Goal: Task Accomplishment & Management: Manage account settings

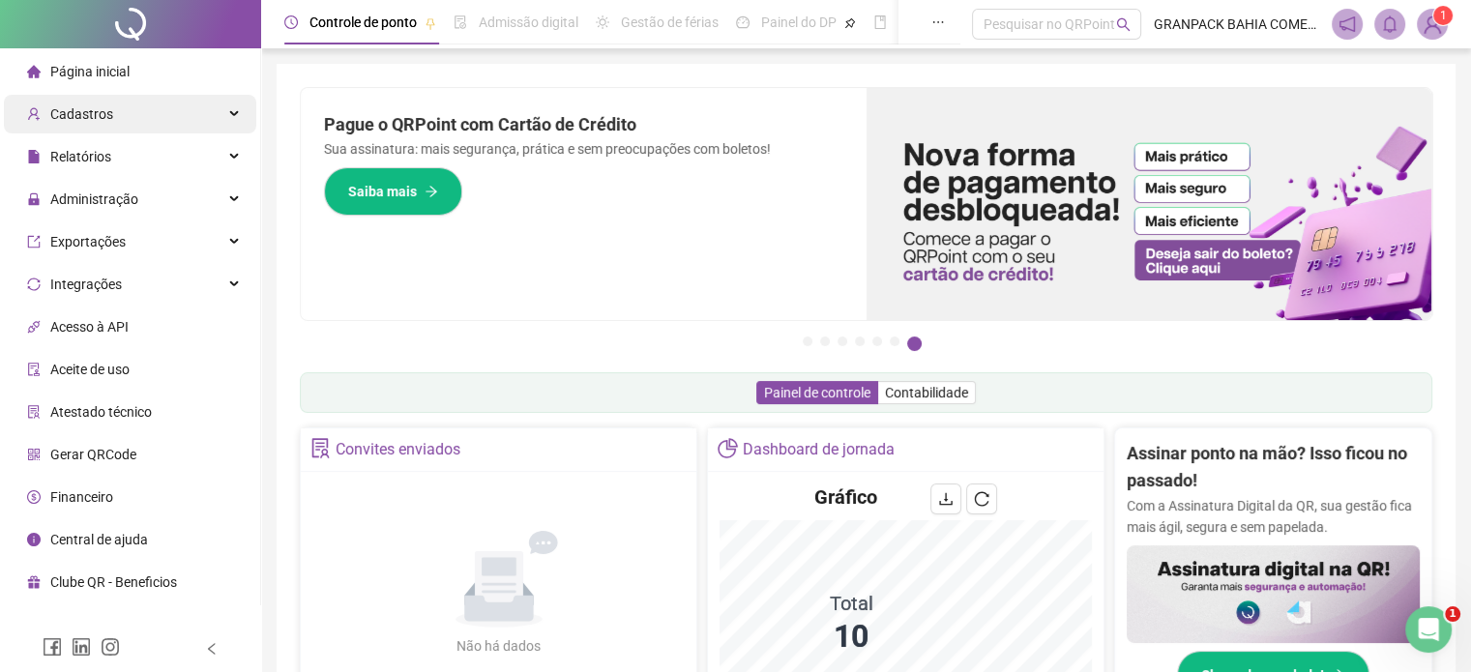
click at [139, 107] on div "Cadastros" at bounding box center [130, 114] width 252 height 39
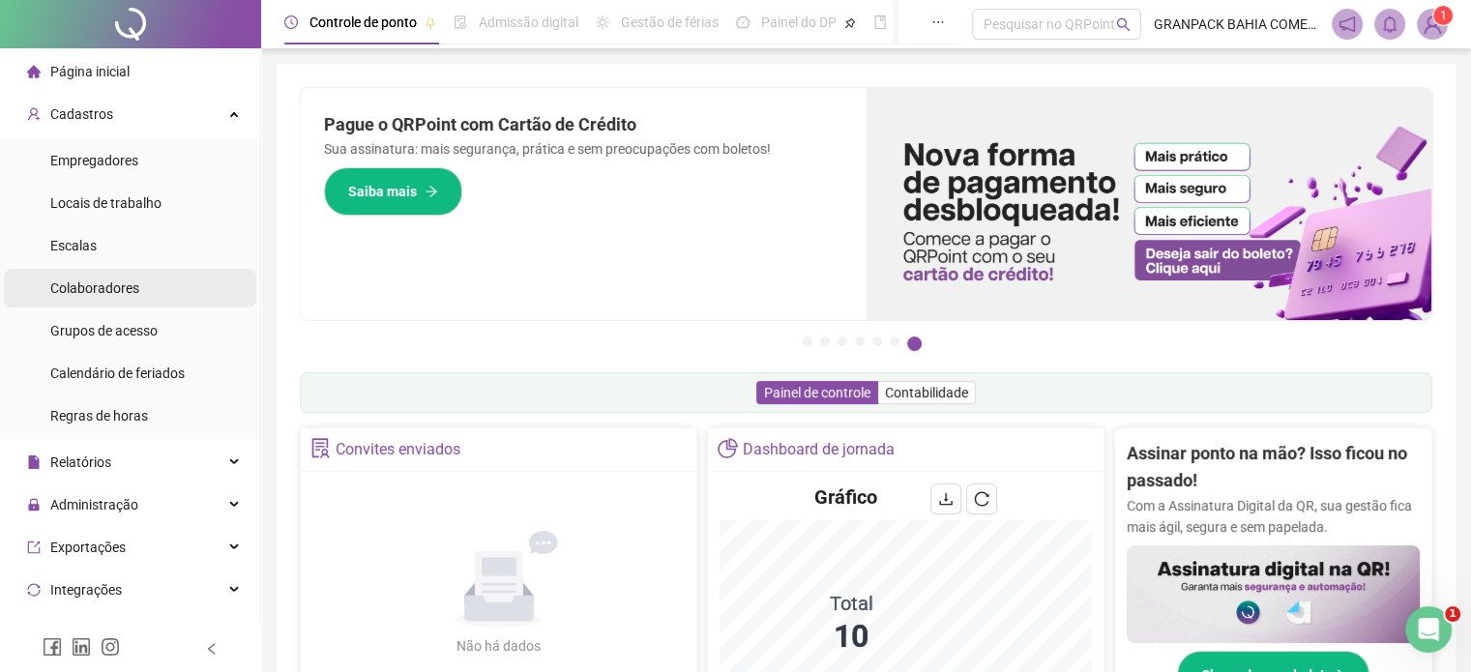
click at [108, 299] on div "Colaboradores" at bounding box center [94, 288] width 89 height 39
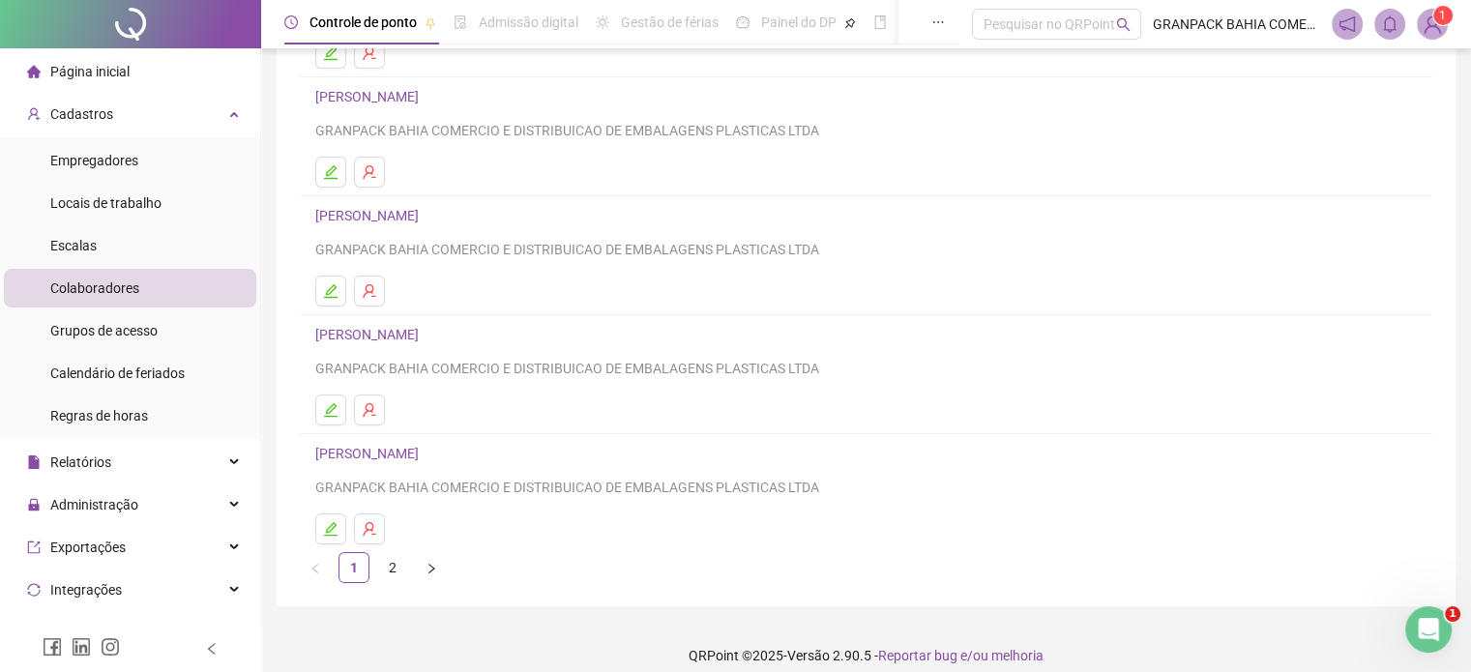
scroll to position [262, 0]
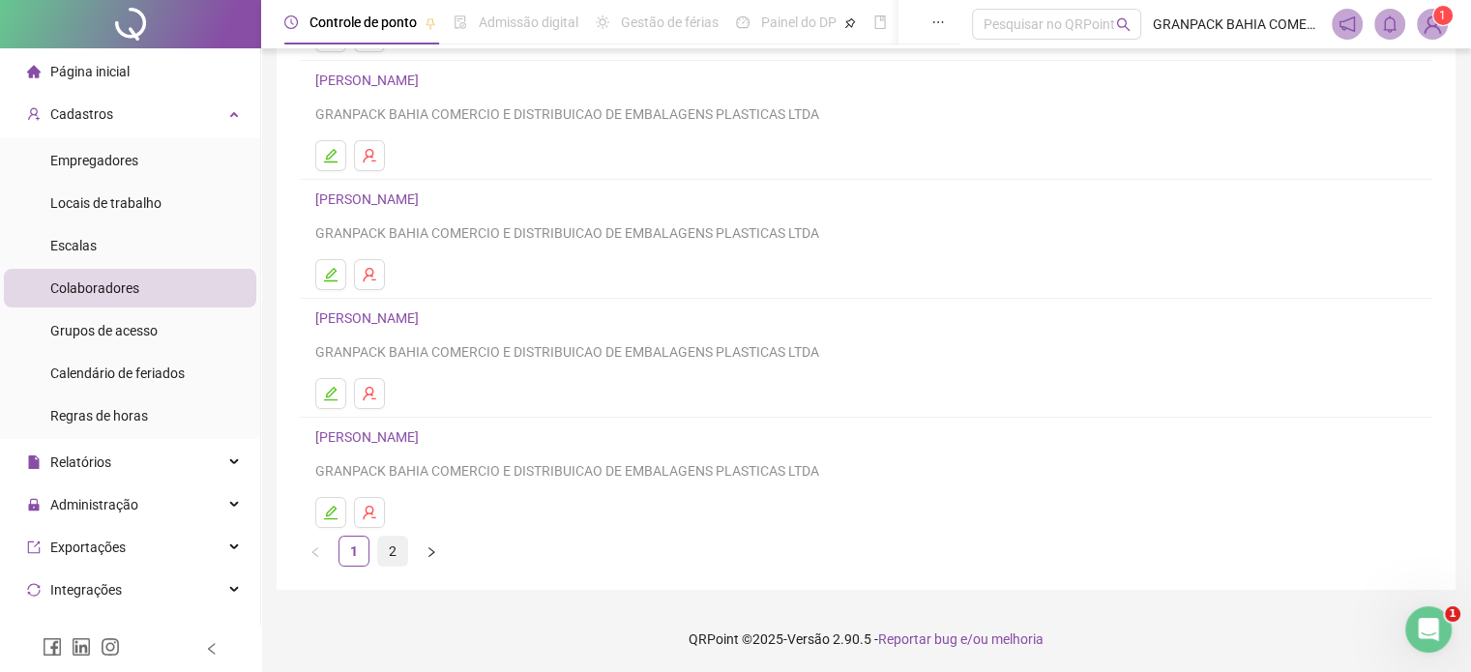
click at [399, 545] on link "2" at bounding box center [392, 551] width 29 height 29
click at [334, 506] on icon "edit" at bounding box center [331, 513] width 14 height 14
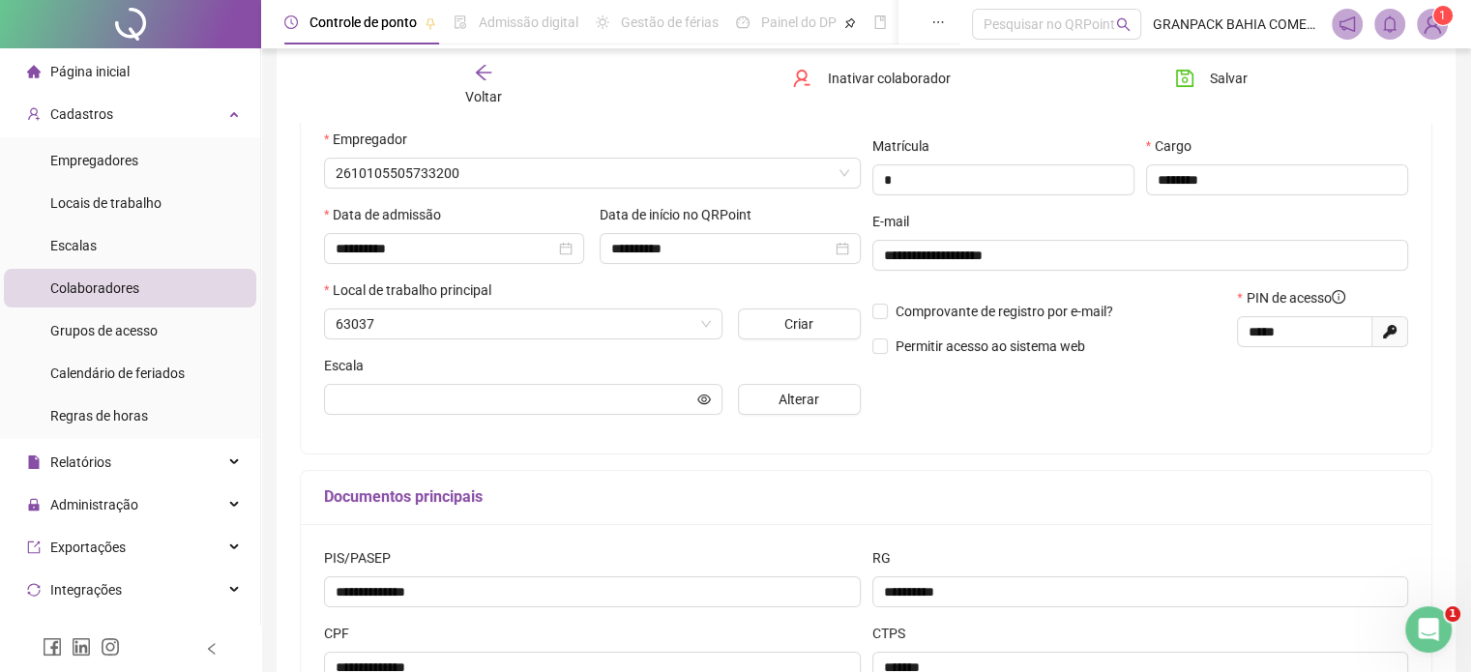
scroll to position [272, 0]
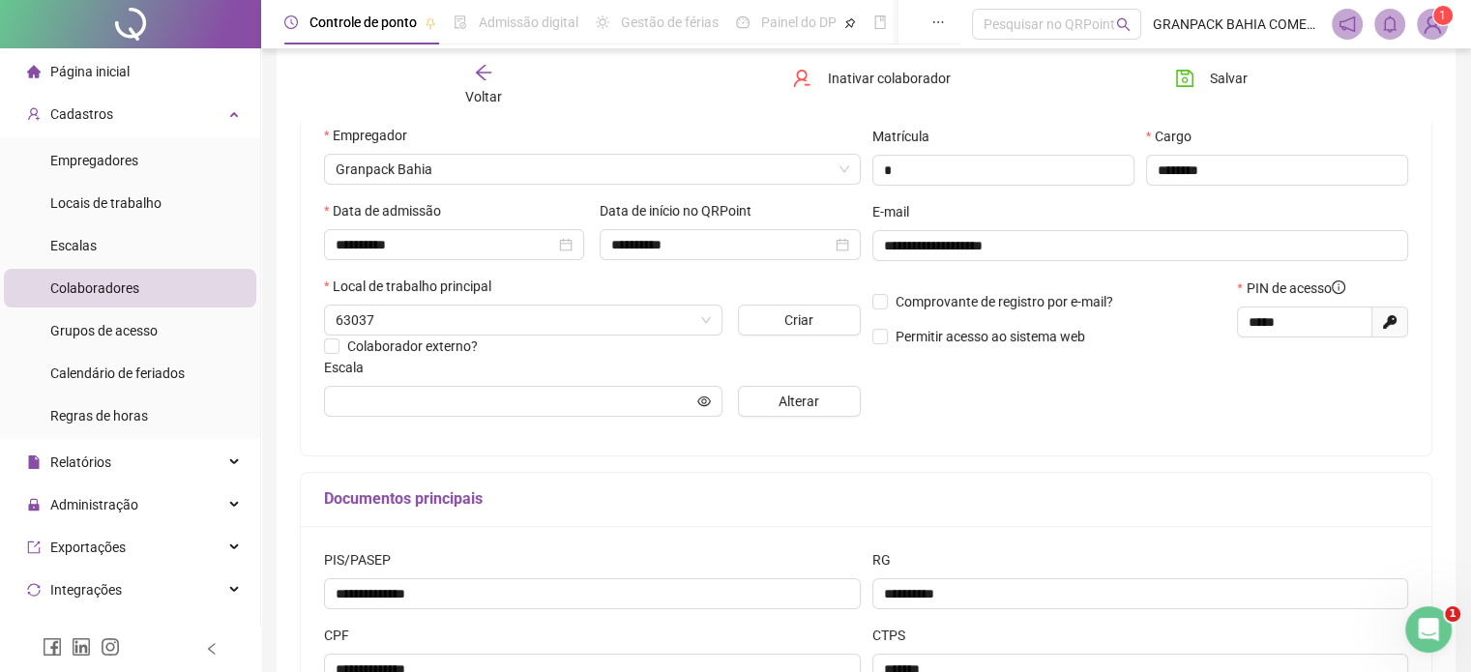
type input "**********"
click at [1060, 425] on div "**********" at bounding box center [1140, 238] width 548 height 389
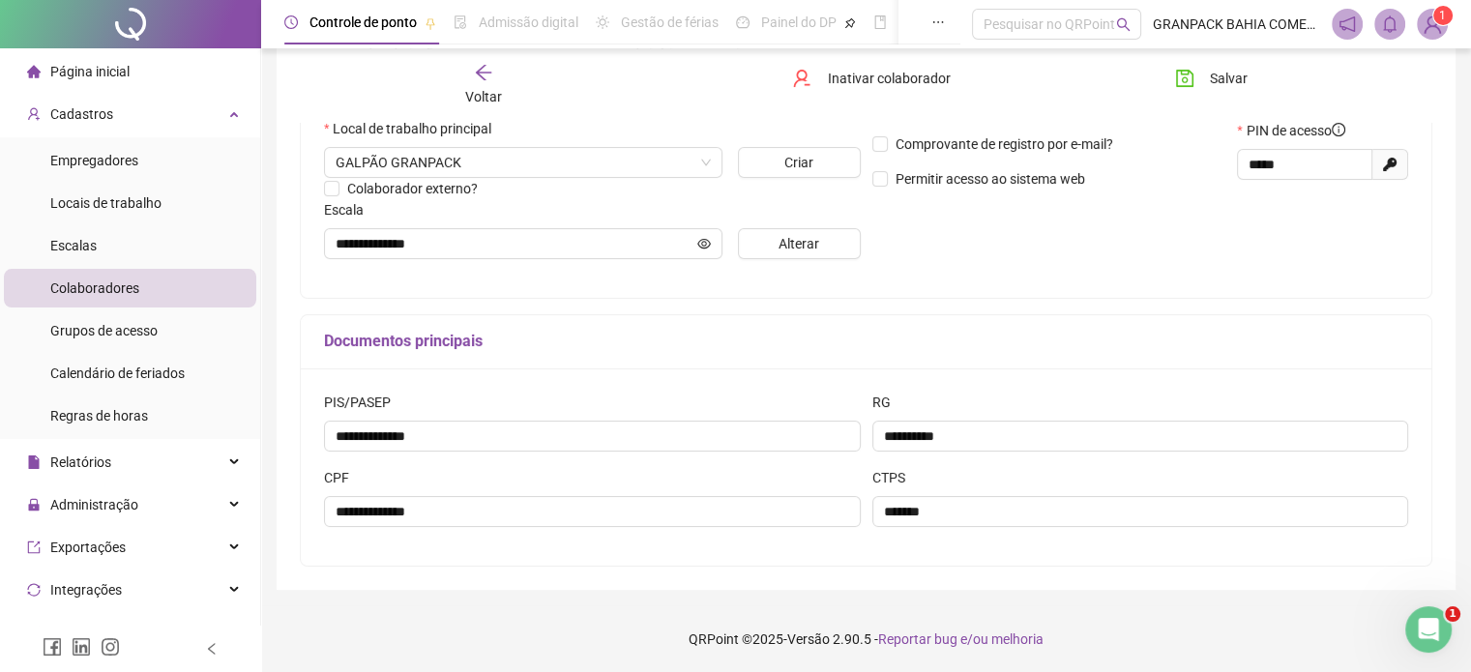
scroll to position [430, 0]
click at [1290, 158] on input "*****" at bounding box center [1302, 163] width 108 height 21
drag, startPoint x: 1318, startPoint y: 161, endPoint x: 1195, endPoint y: 174, distance: 123.6
click at [1196, 174] on div "Comprovante de registro por e-mail? Permitir acesso ao sistema web PIN de acess…" at bounding box center [1140, 160] width 548 height 83
click at [128, 71] on li "Página inicial" at bounding box center [130, 71] width 252 height 39
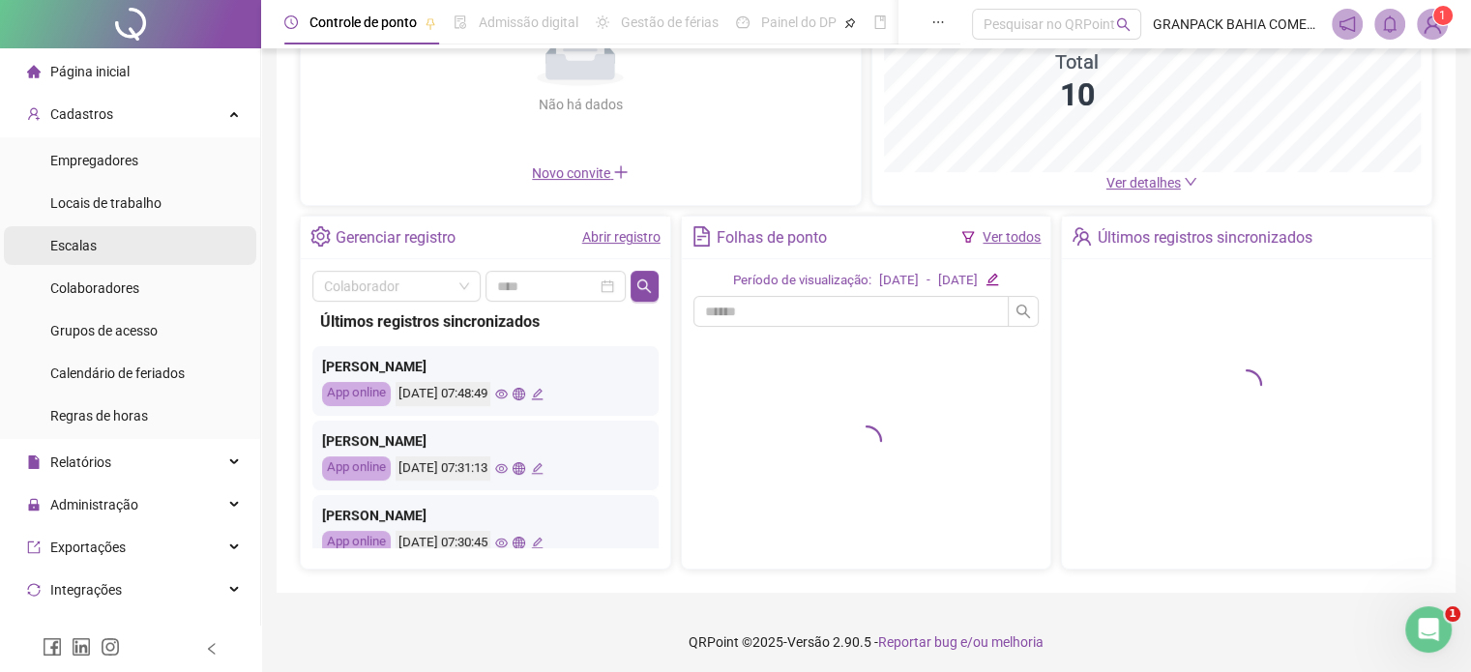
scroll to position [258, 0]
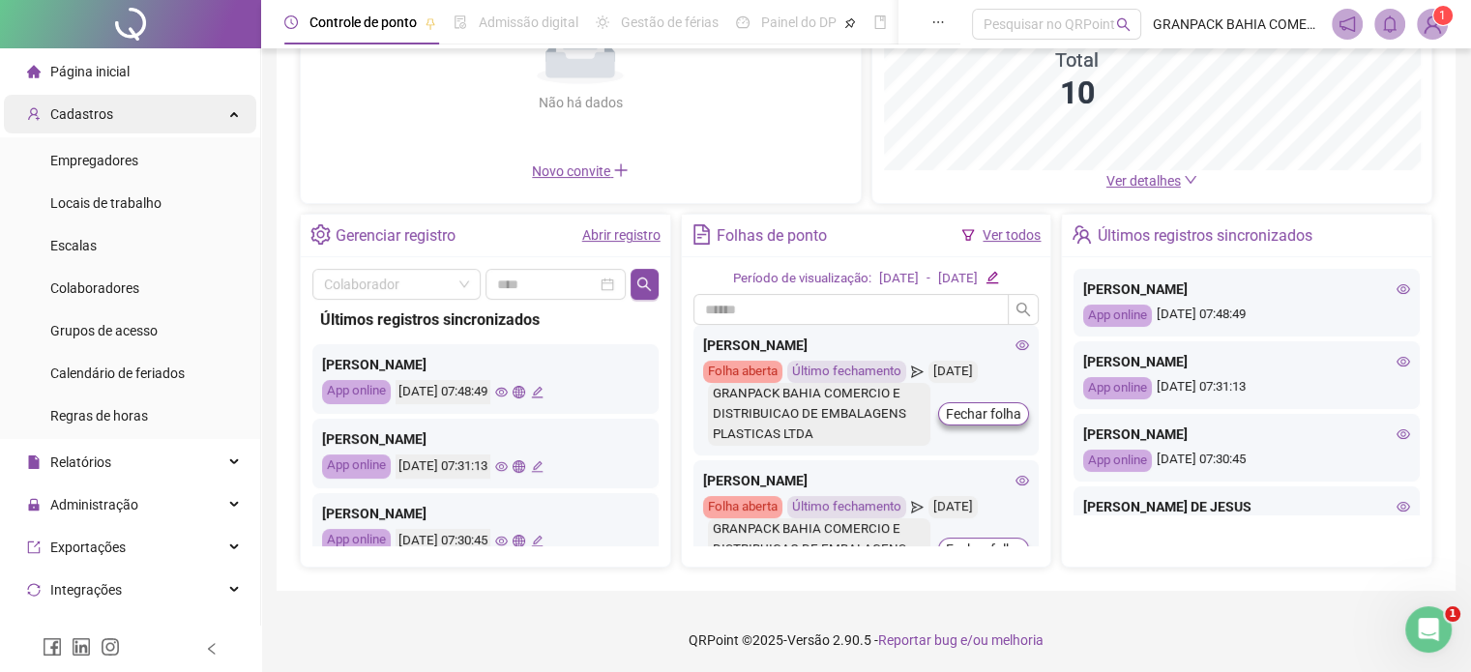
click at [232, 111] on div "Cadastros" at bounding box center [130, 114] width 252 height 39
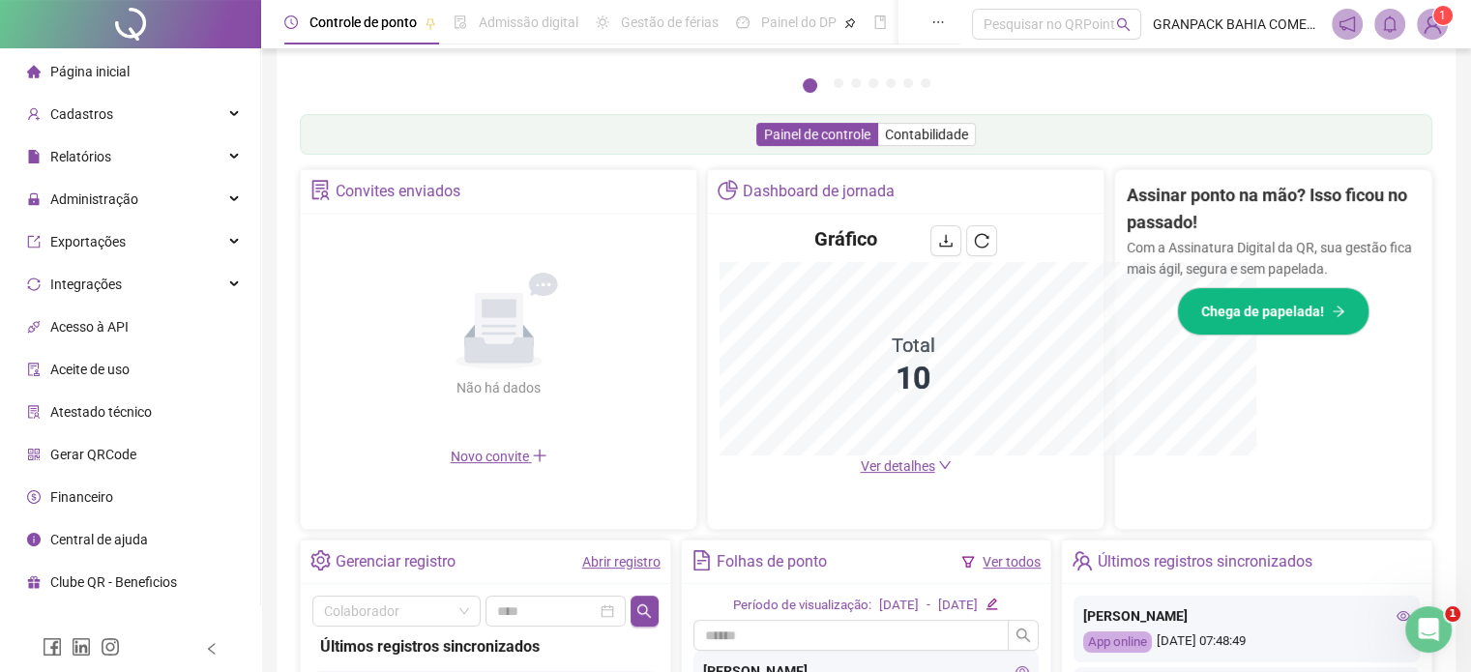
scroll to position [543, 0]
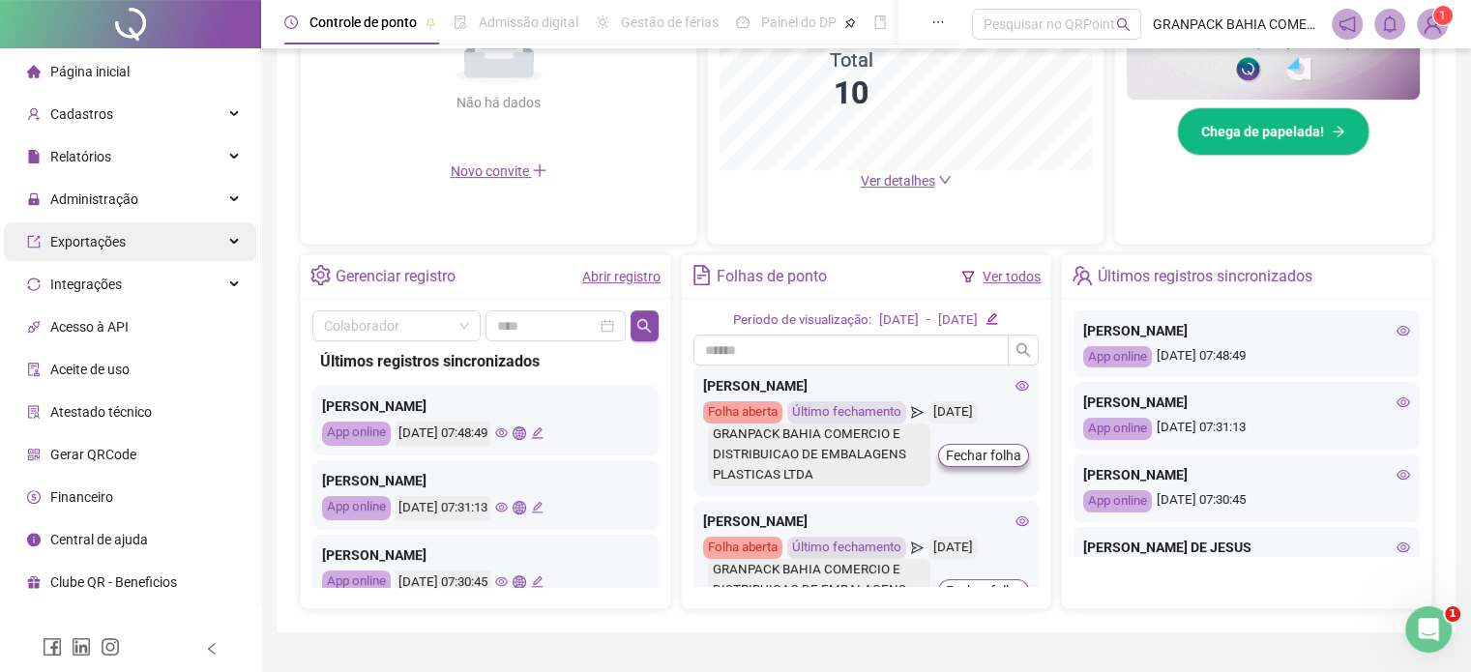
click at [112, 252] on span "Exportações" at bounding box center [76, 241] width 99 height 39
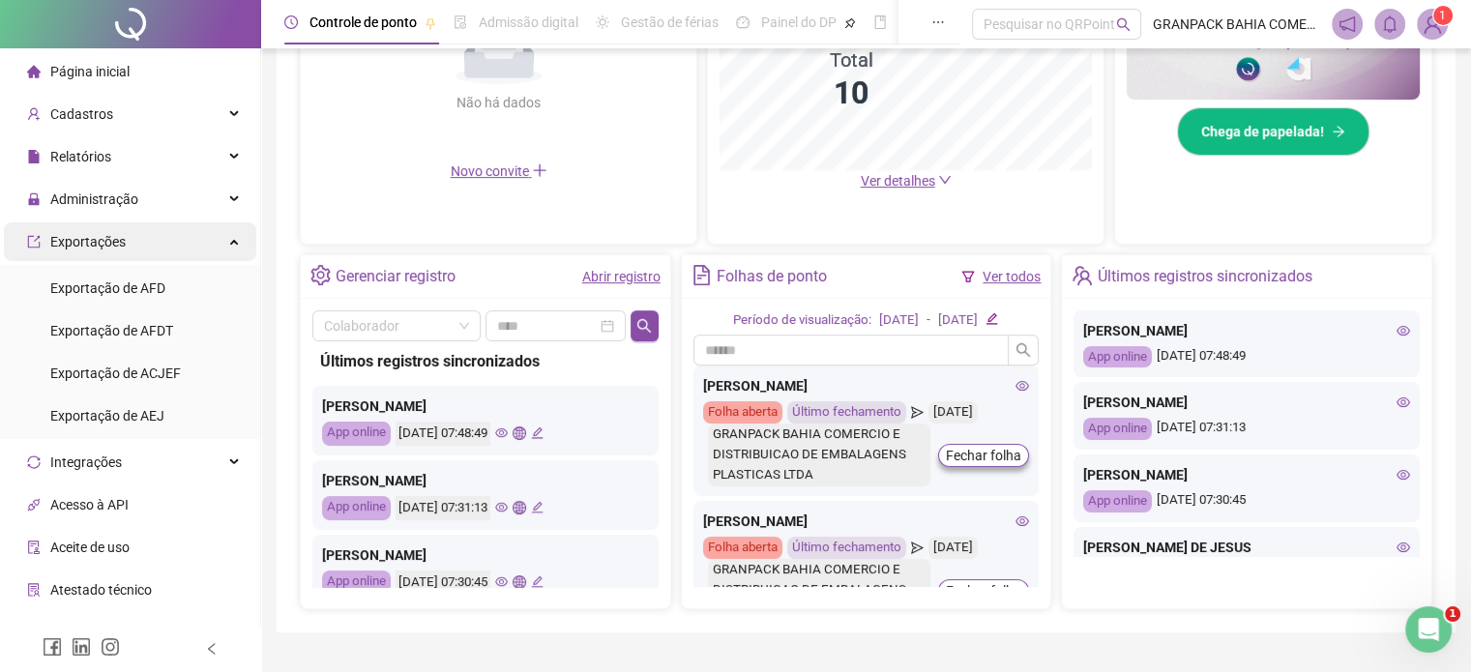
click at [136, 239] on div "Exportações" at bounding box center [130, 241] width 252 height 39
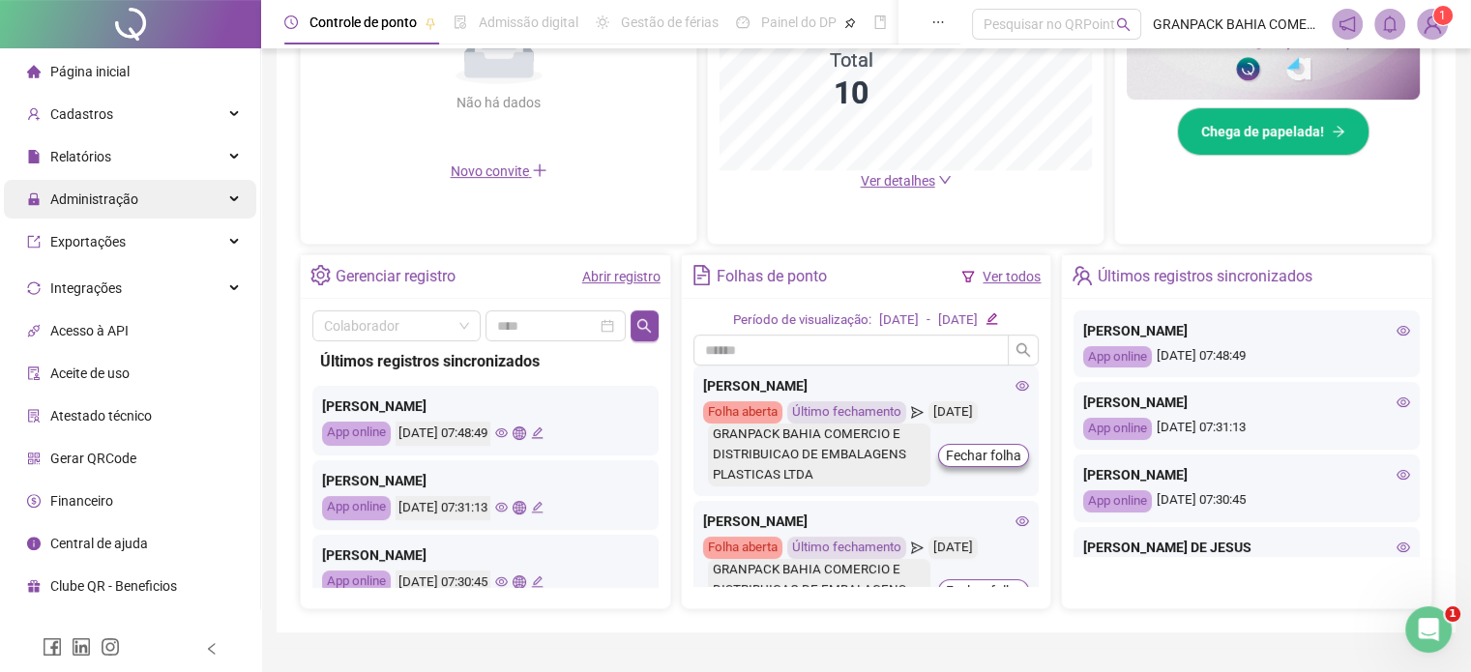
click at [142, 212] on div "Administração" at bounding box center [130, 199] width 252 height 39
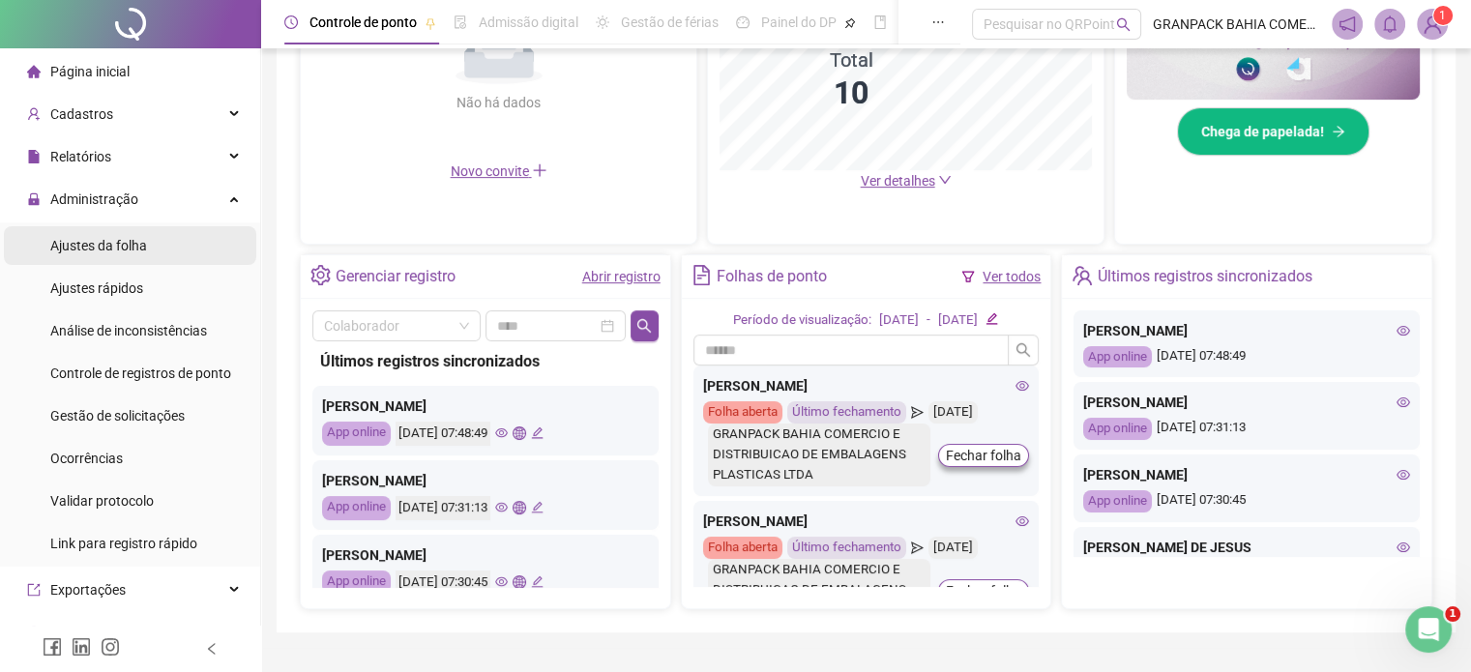
click at [116, 240] on span "Ajustes da folha" at bounding box center [98, 245] width 97 height 15
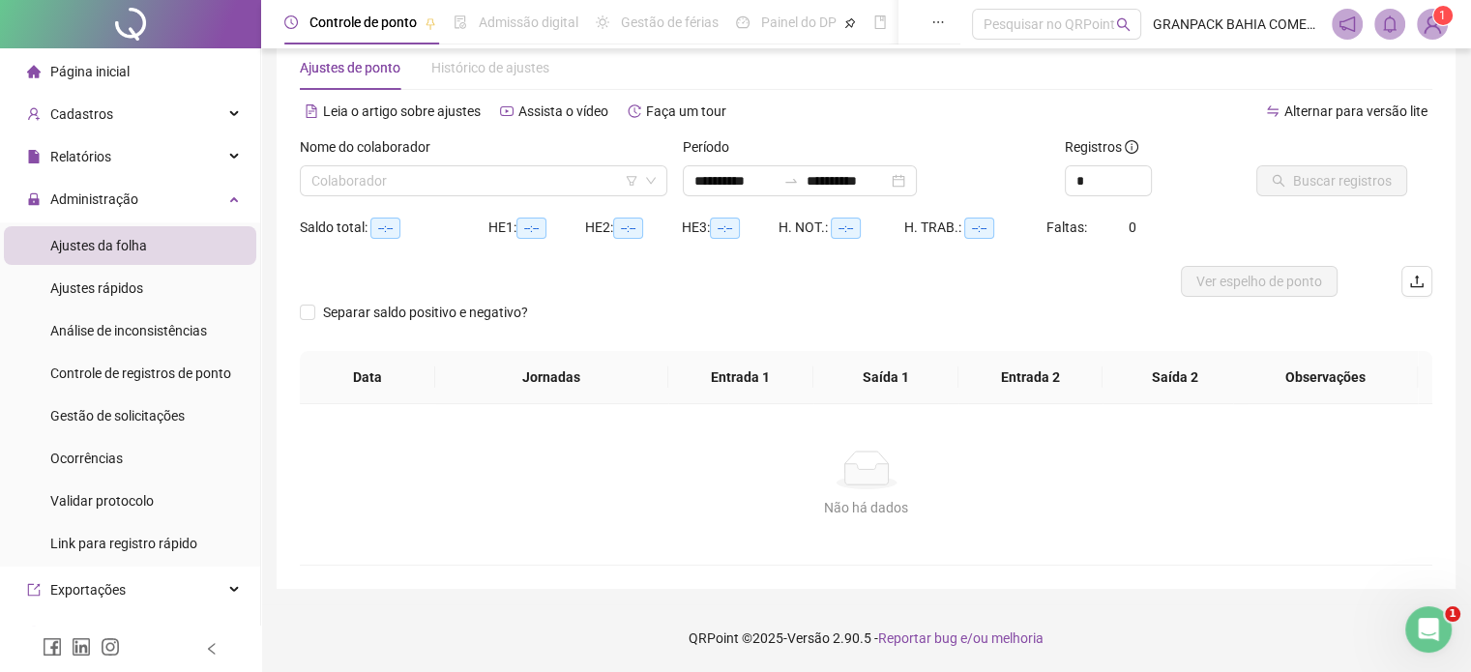
scroll to position [41, 0]
type input "**********"
click at [438, 171] on input "search" at bounding box center [474, 181] width 327 height 29
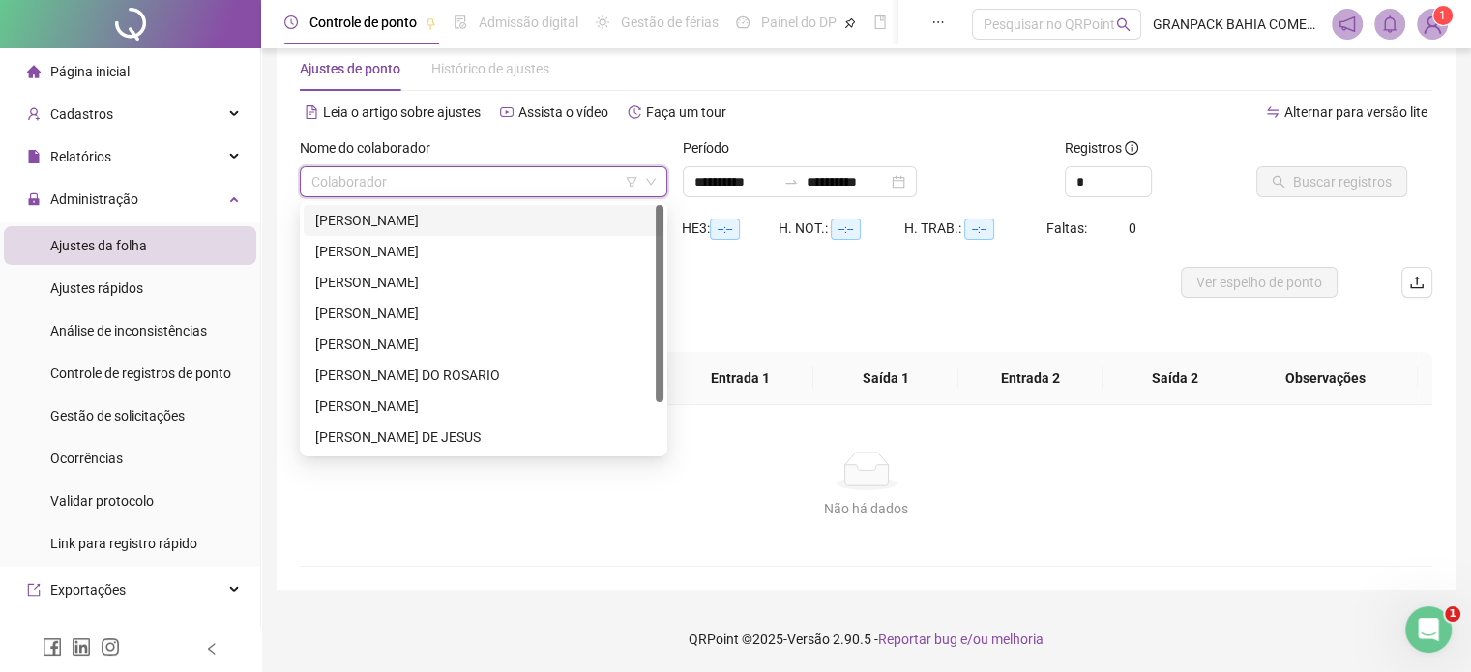
click at [454, 220] on div "[PERSON_NAME]" at bounding box center [483, 220] width 337 height 21
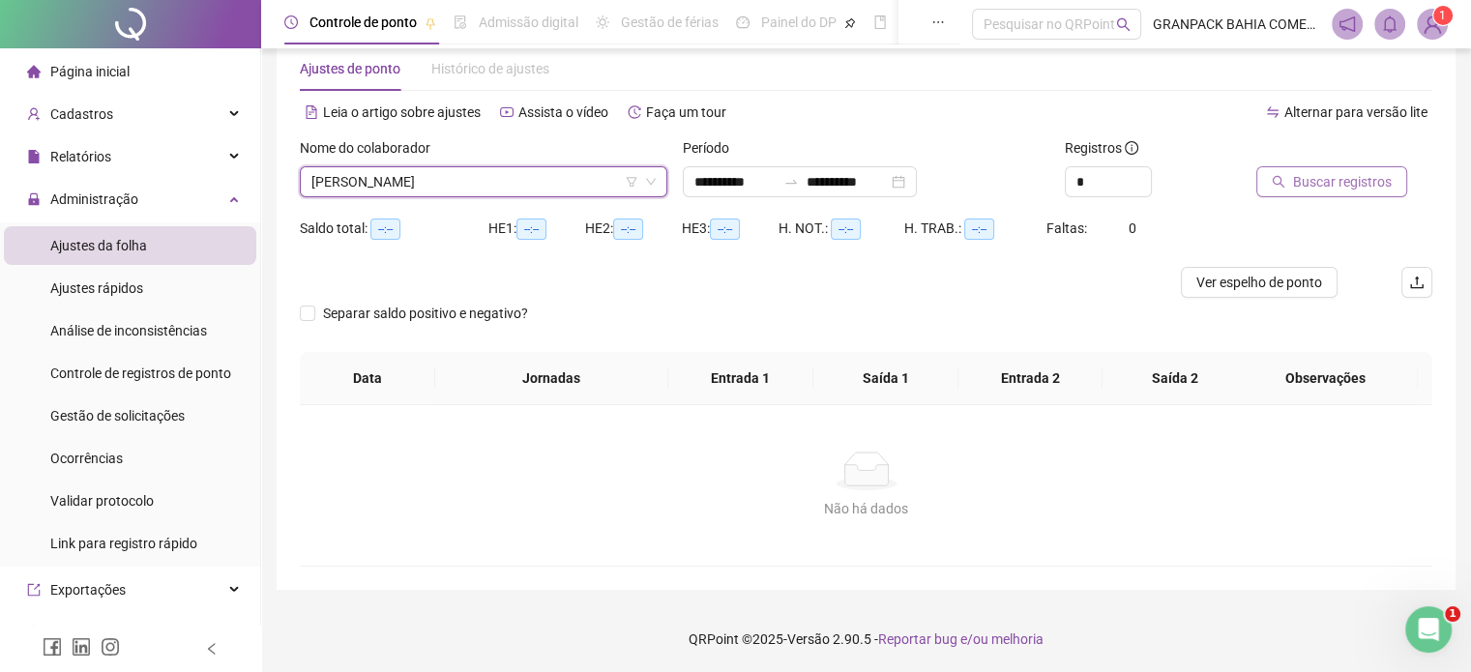
click at [1328, 180] on span "Buscar registros" at bounding box center [1342, 181] width 99 height 21
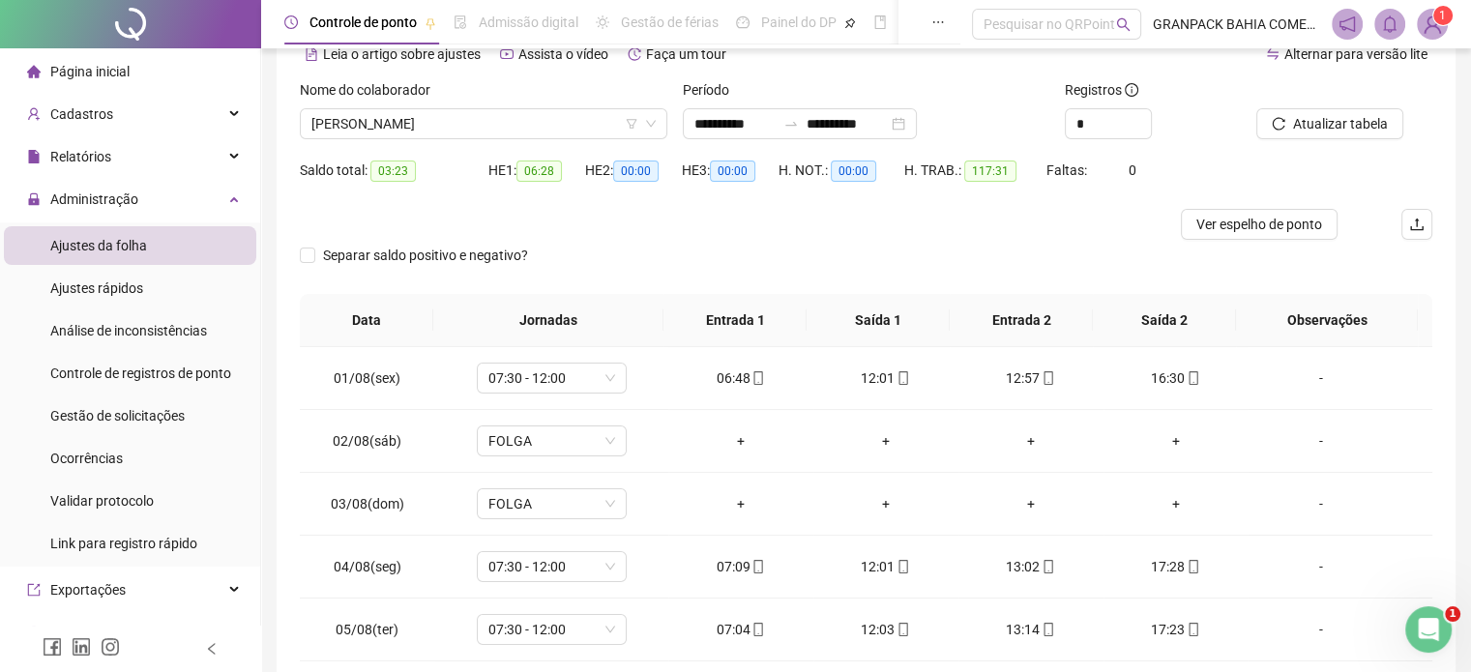
scroll to position [0, 0]
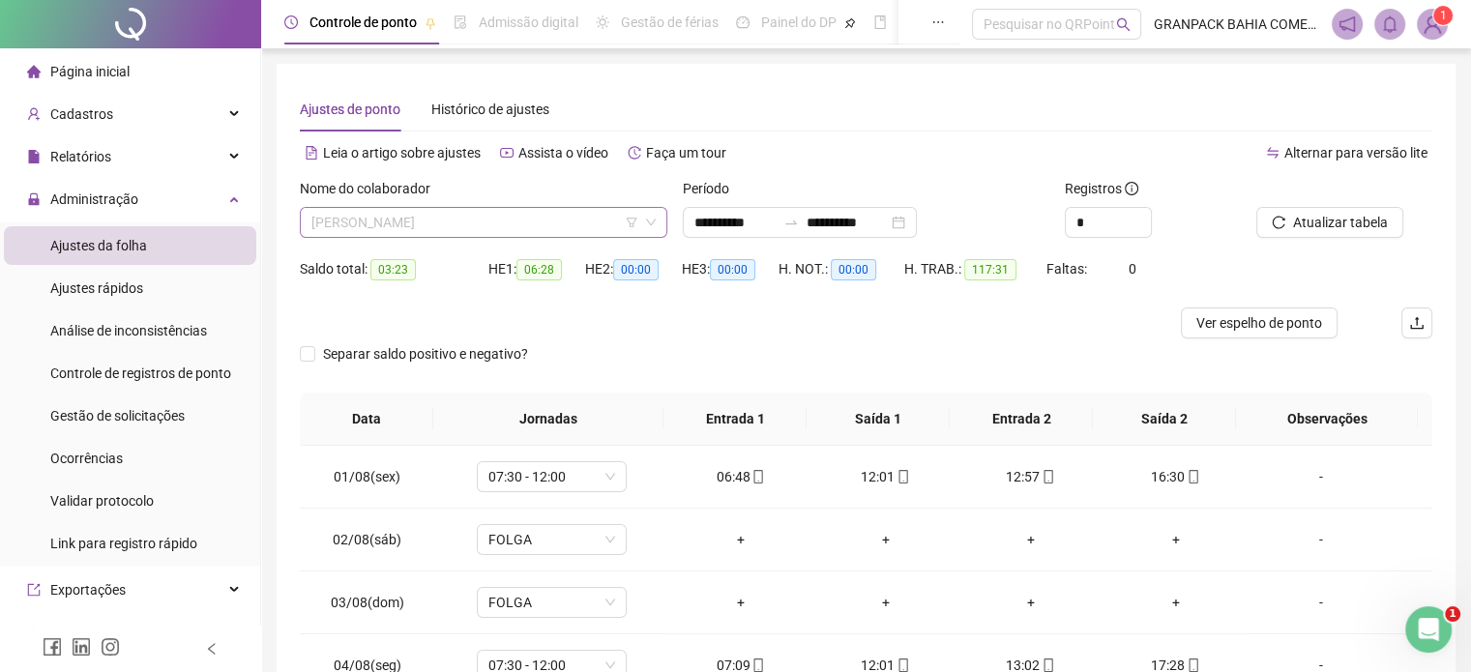
click at [411, 230] on span "[PERSON_NAME]" at bounding box center [483, 222] width 344 height 29
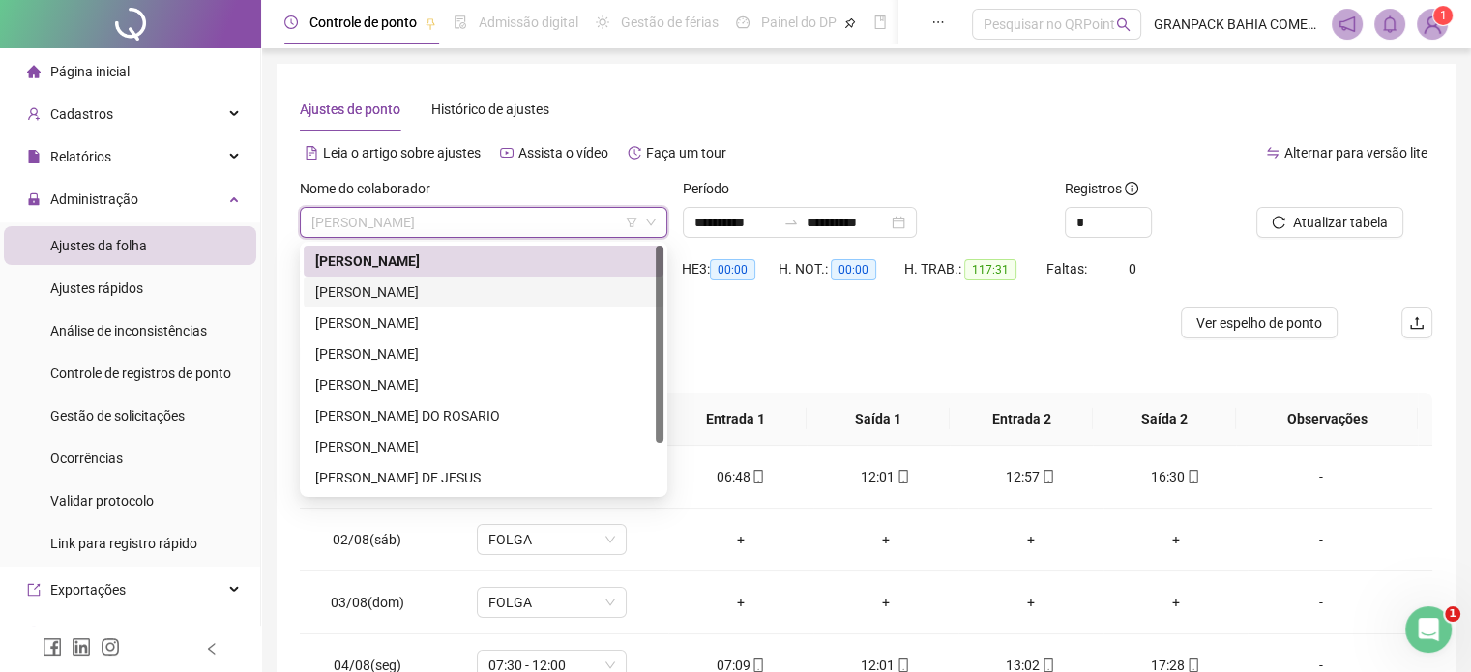
click at [356, 289] on div "[PERSON_NAME]" at bounding box center [483, 291] width 337 height 21
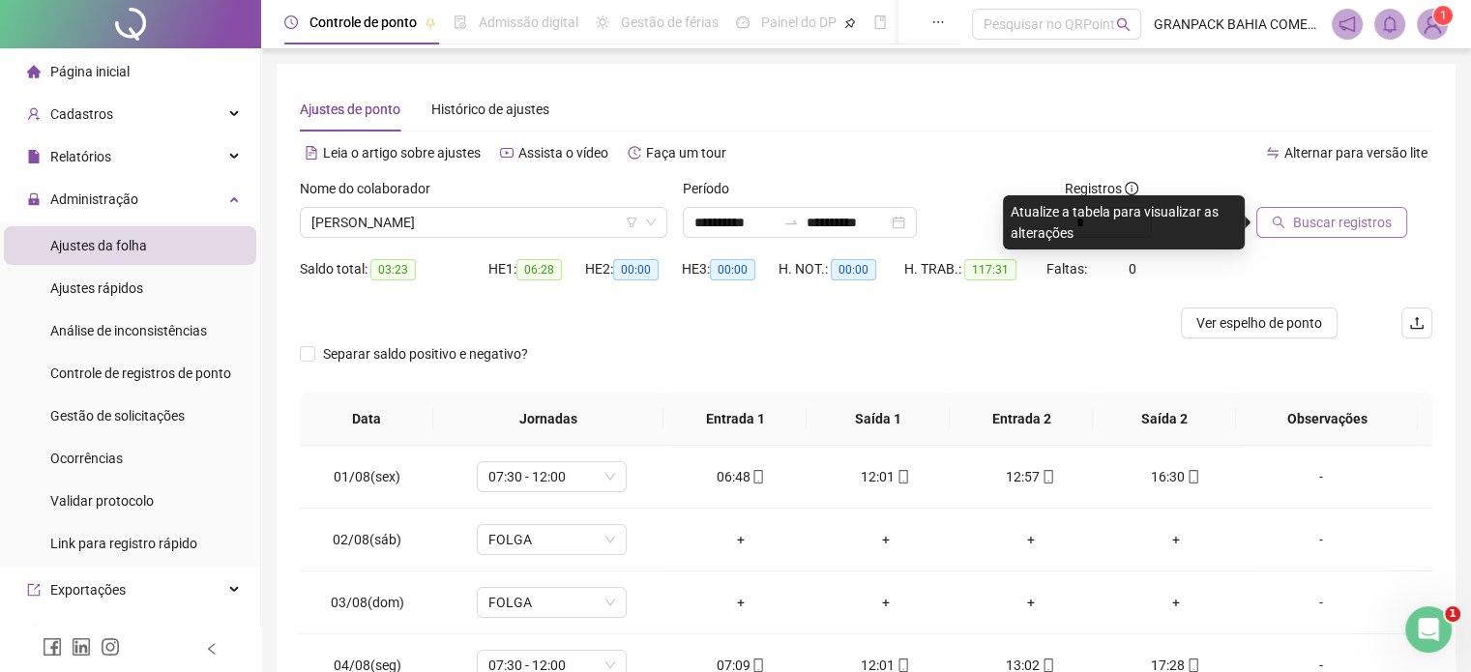
click at [1327, 207] on button "Buscar registros" at bounding box center [1331, 222] width 151 height 31
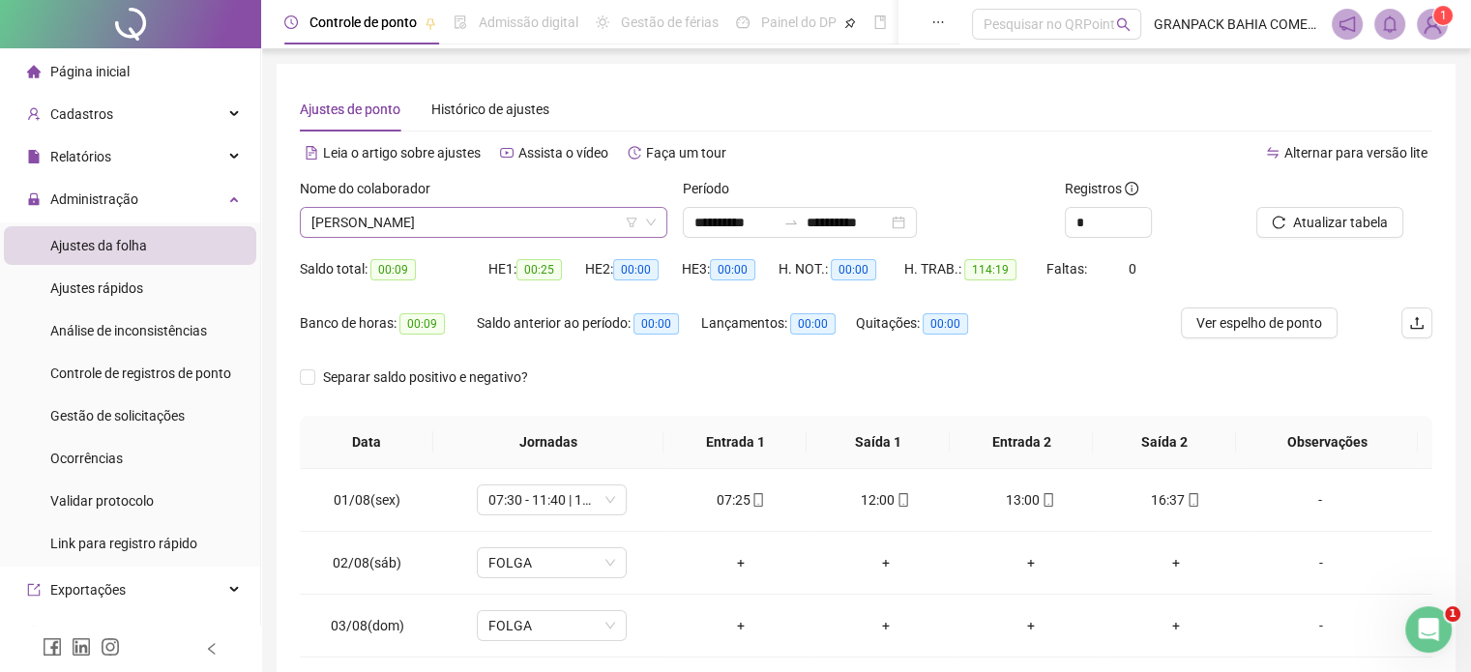
click at [464, 216] on span "[PERSON_NAME]" at bounding box center [483, 222] width 344 height 29
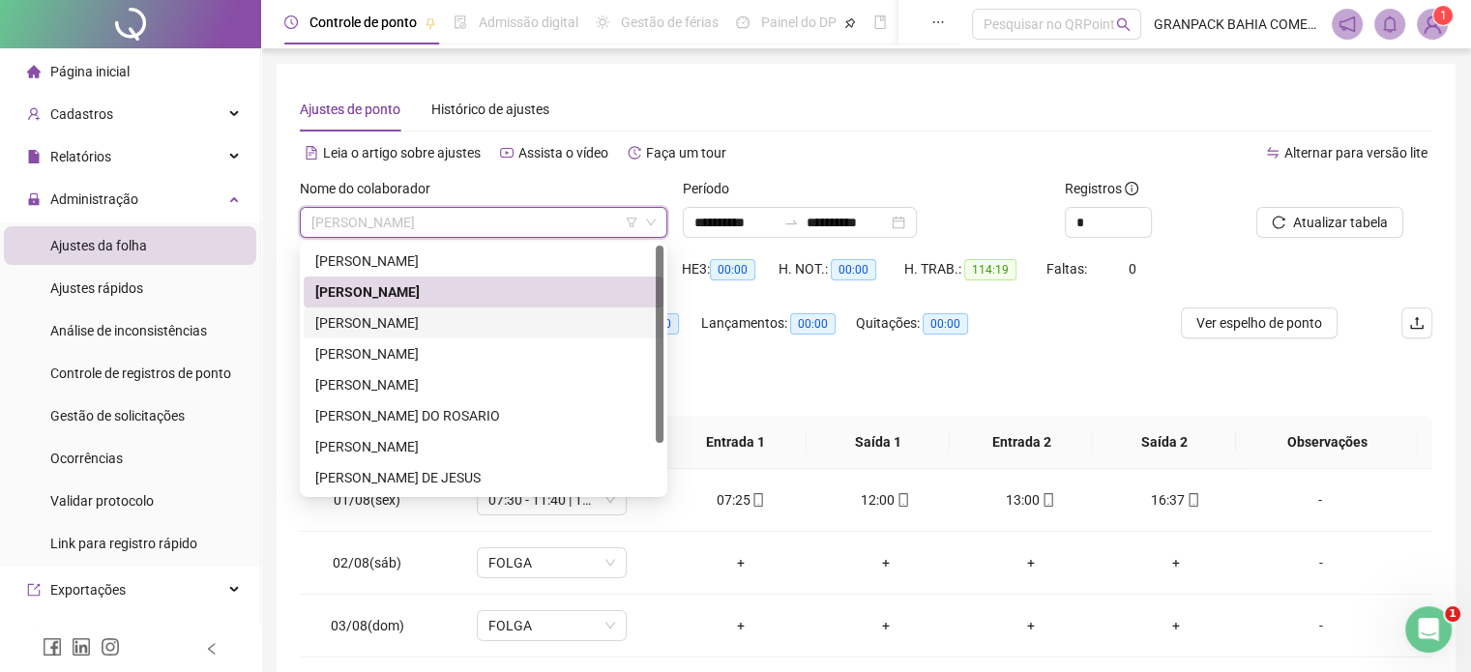
click at [364, 326] on div "[PERSON_NAME]" at bounding box center [483, 322] width 337 height 21
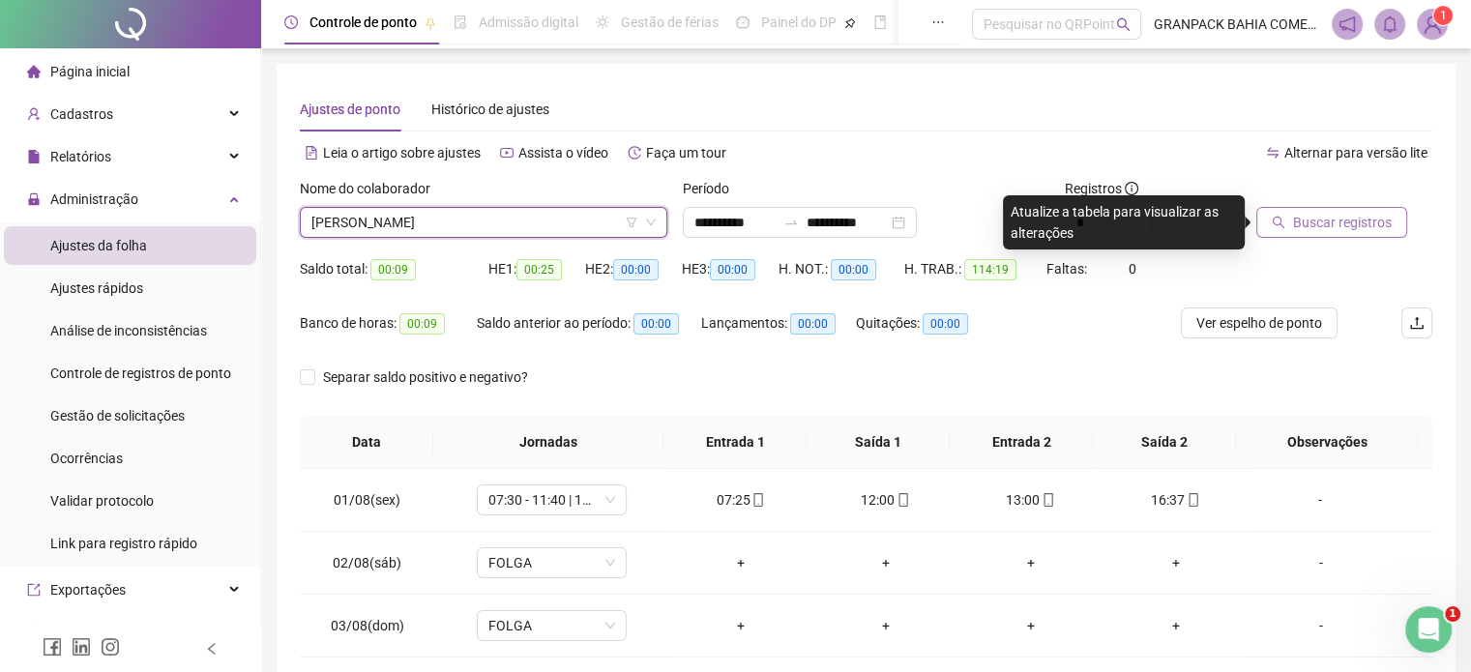
click at [1310, 227] on span "Buscar registros" at bounding box center [1342, 222] width 99 height 21
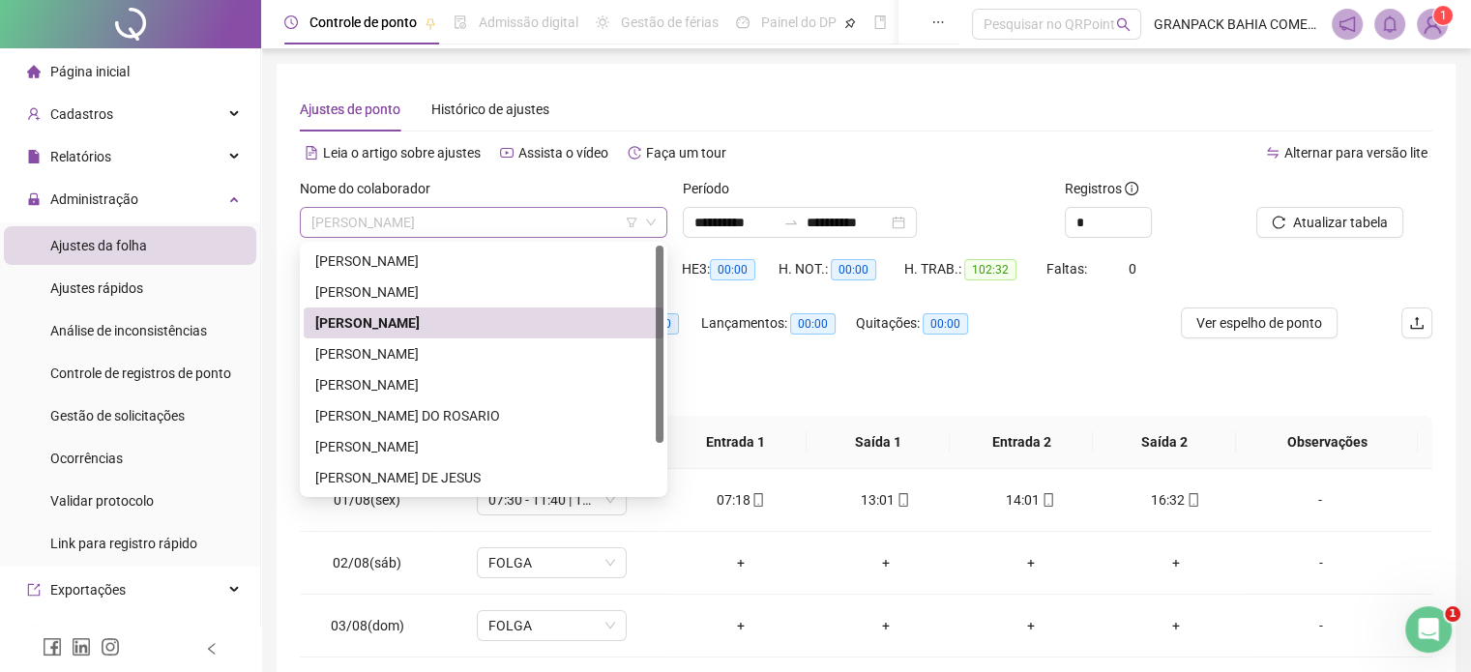
click at [511, 229] on span "[PERSON_NAME]" at bounding box center [483, 222] width 344 height 29
click at [395, 354] on div "[PERSON_NAME]" at bounding box center [483, 353] width 337 height 21
click at [395, 354] on div "Banco de horas: -11:34" at bounding box center [388, 335] width 177 height 54
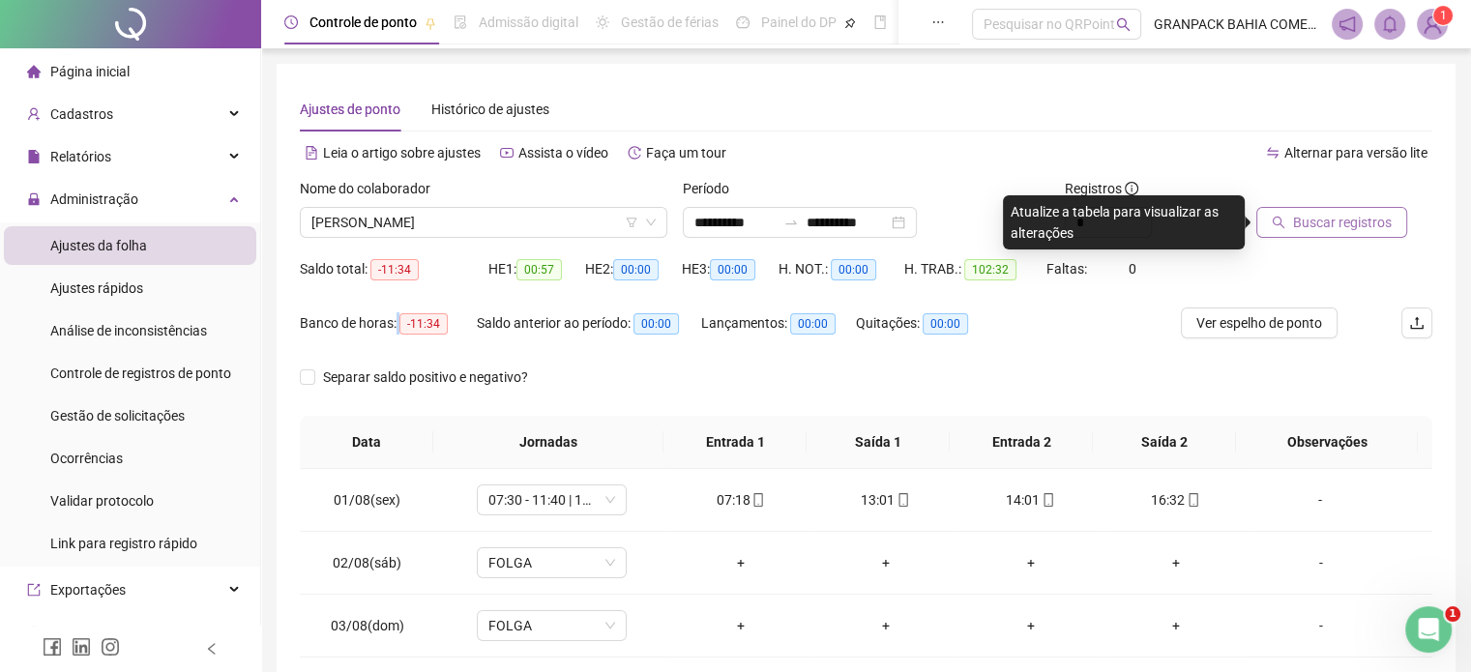
click at [1373, 230] on span "Buscar registros" at bounding box center [1342, 222] width 99 height 21
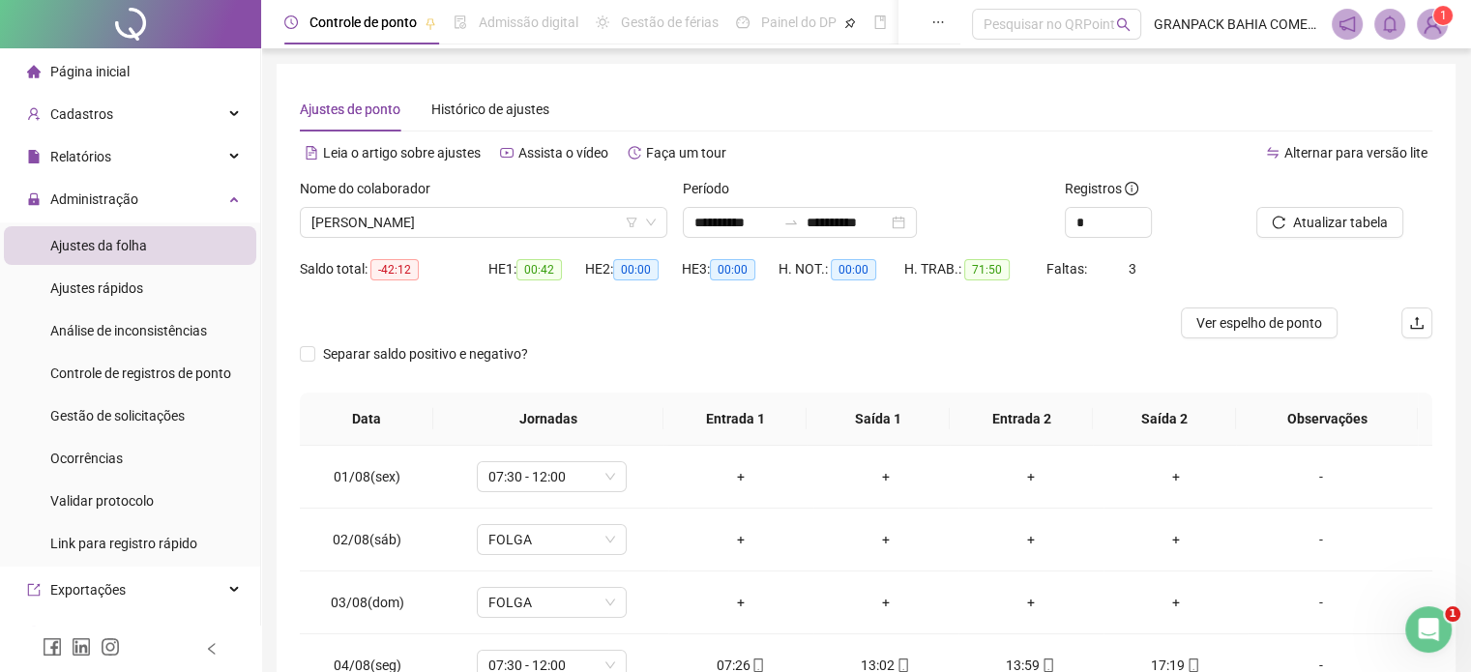
click at [1120, 293] on div "Faltas: 3" at bounding box center [1093, 280] width 95 height 54
click at [1309, 476] on div "-" at bounding box center [1320, 476] width 114 height 21
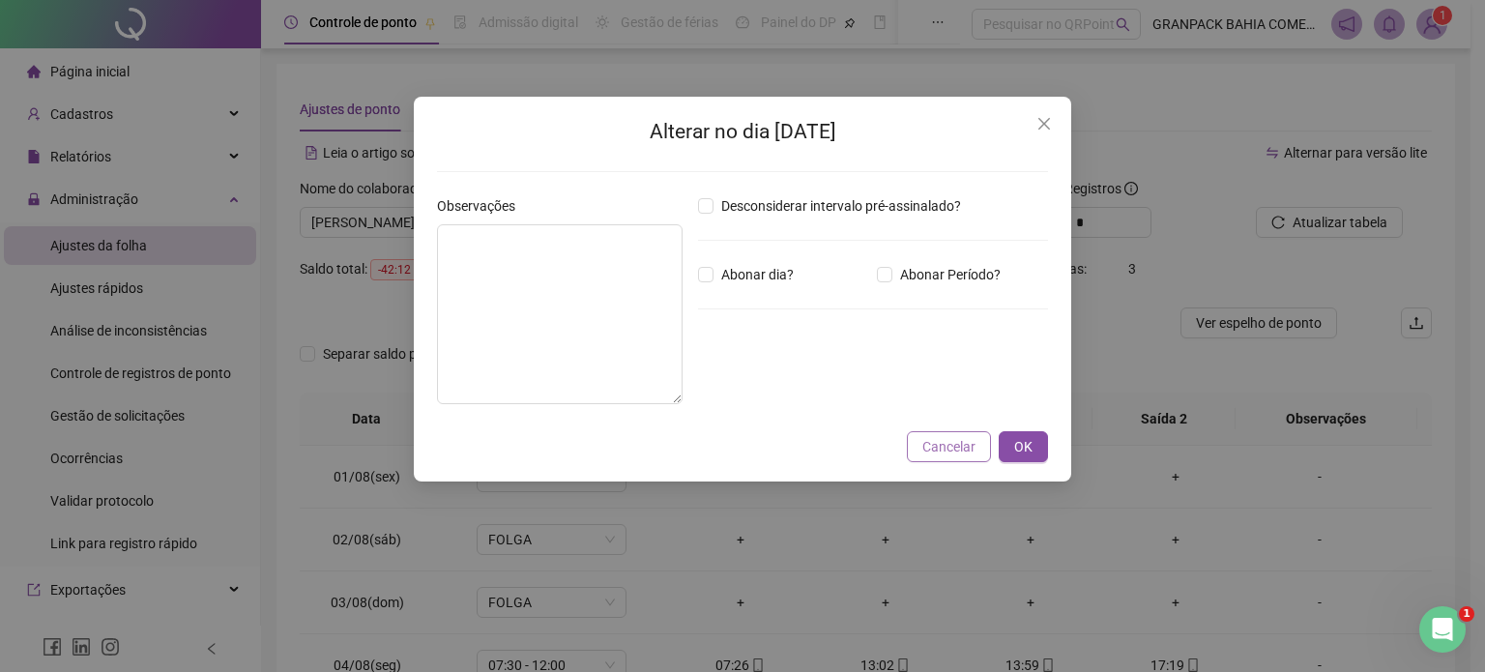
click at [942, 447] on span "Cancelar" at bounding box center [949, 446] width 53 height 21
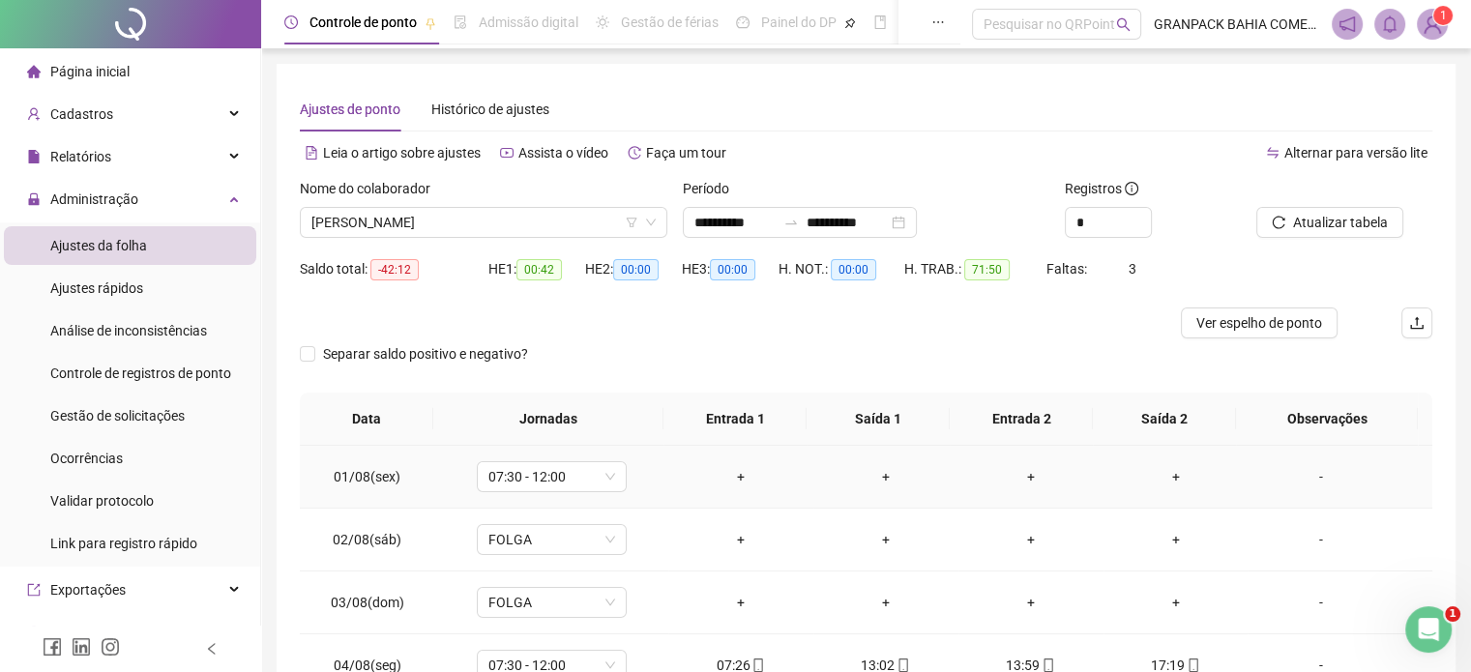
click at [1311, 475] on div "-" at bounding box center [1320, 476] width 114 height 21
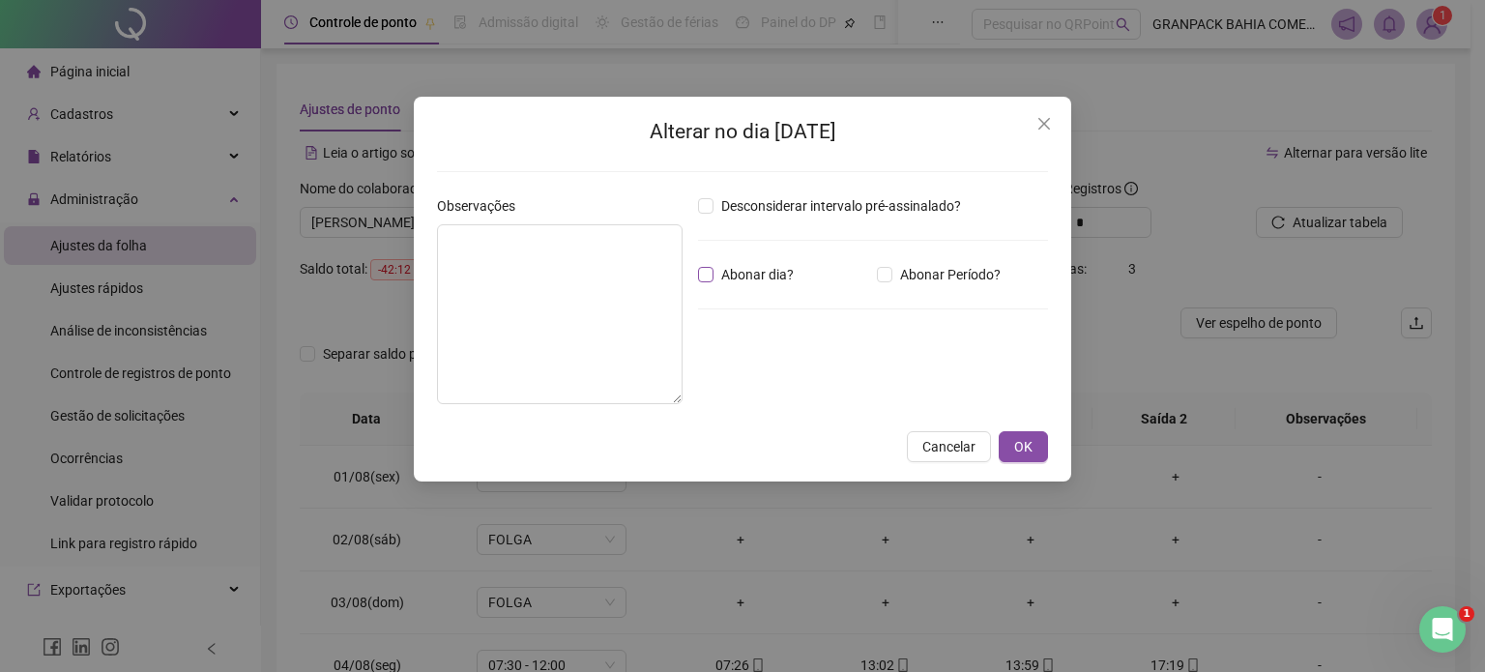
click at [766, 278] on span "Abonar dia?" at bounding box center [758, 274] width 88 height 21
click at [542, 289] on textarea at bounding box center [560, 314] width 246 height 180
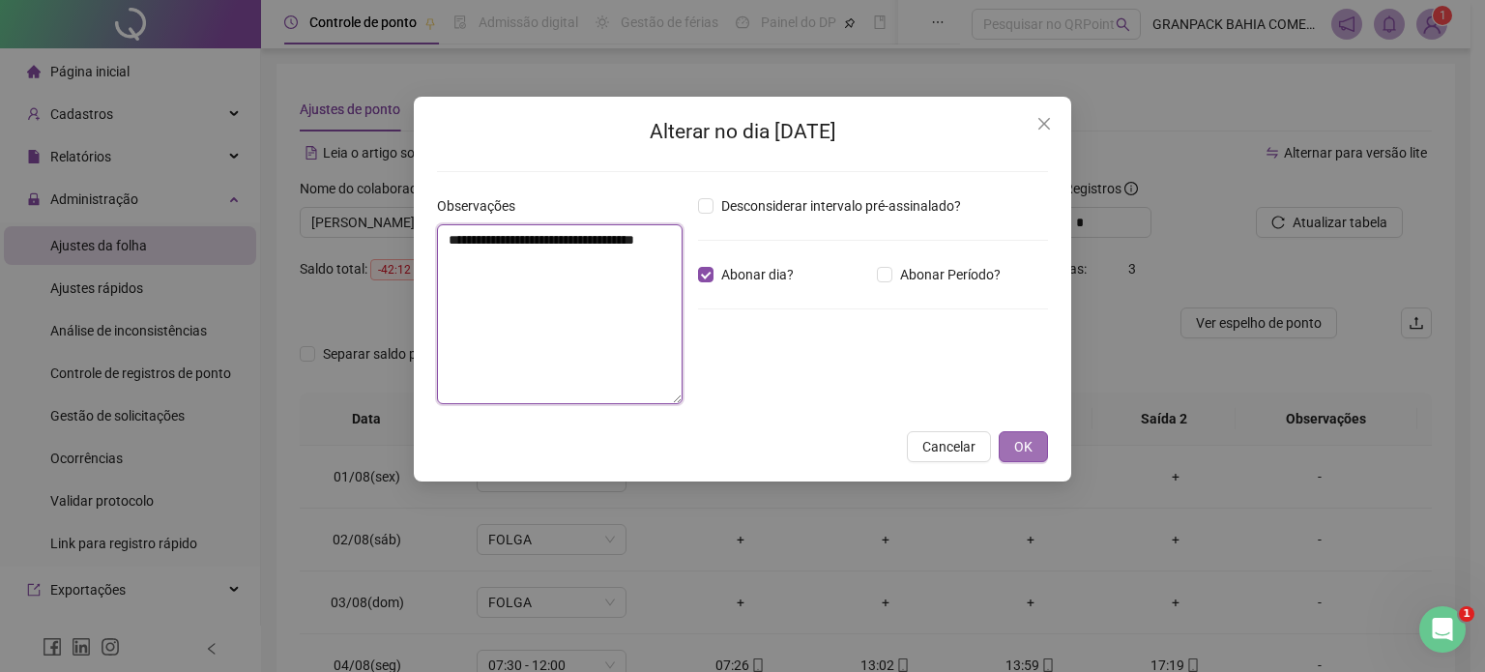
type textarea "**********"
click at [1031, 449] on span "OK" at bounding box center [1023, 446] width 18 height 21
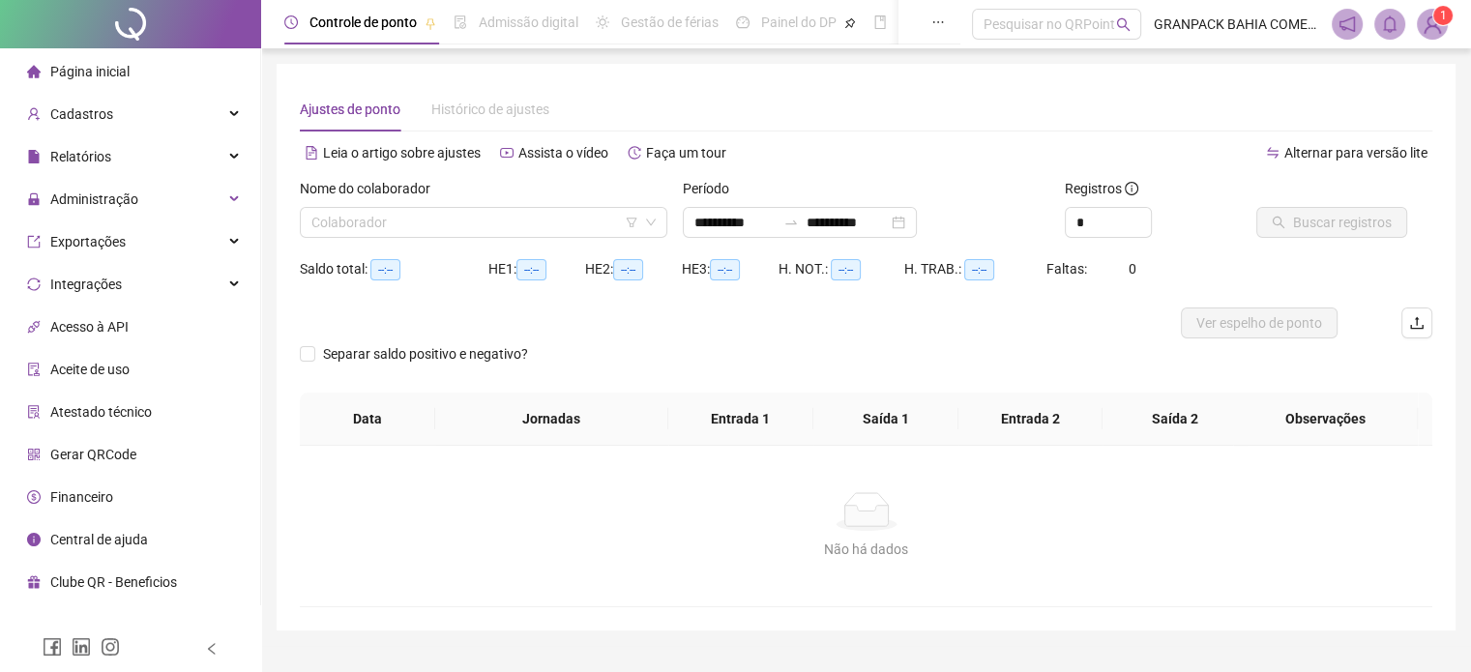
type input "**********"
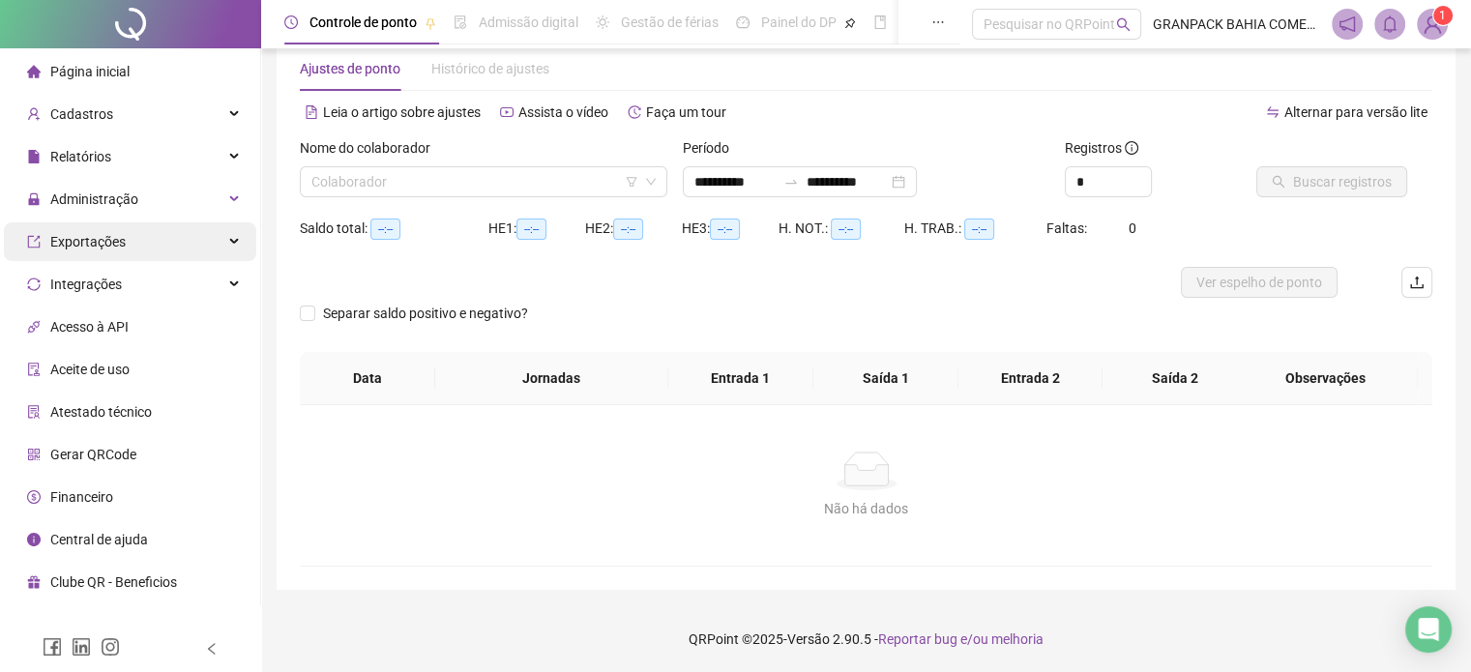
click at [115, 239] on span "Exportações" at bounding box center [87, 241] width 75 height 15
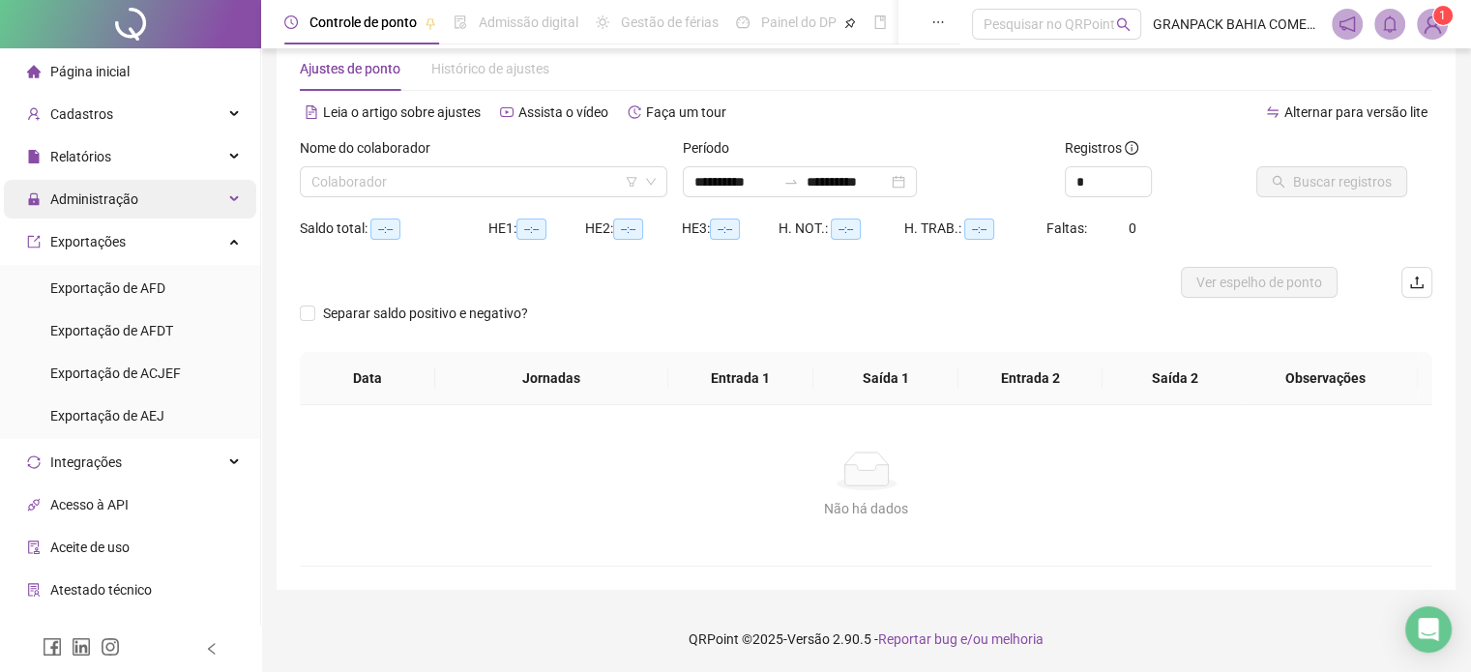
click at [127, 206] on span "Administração" at bounding box center [94, 198] width 88 height 15
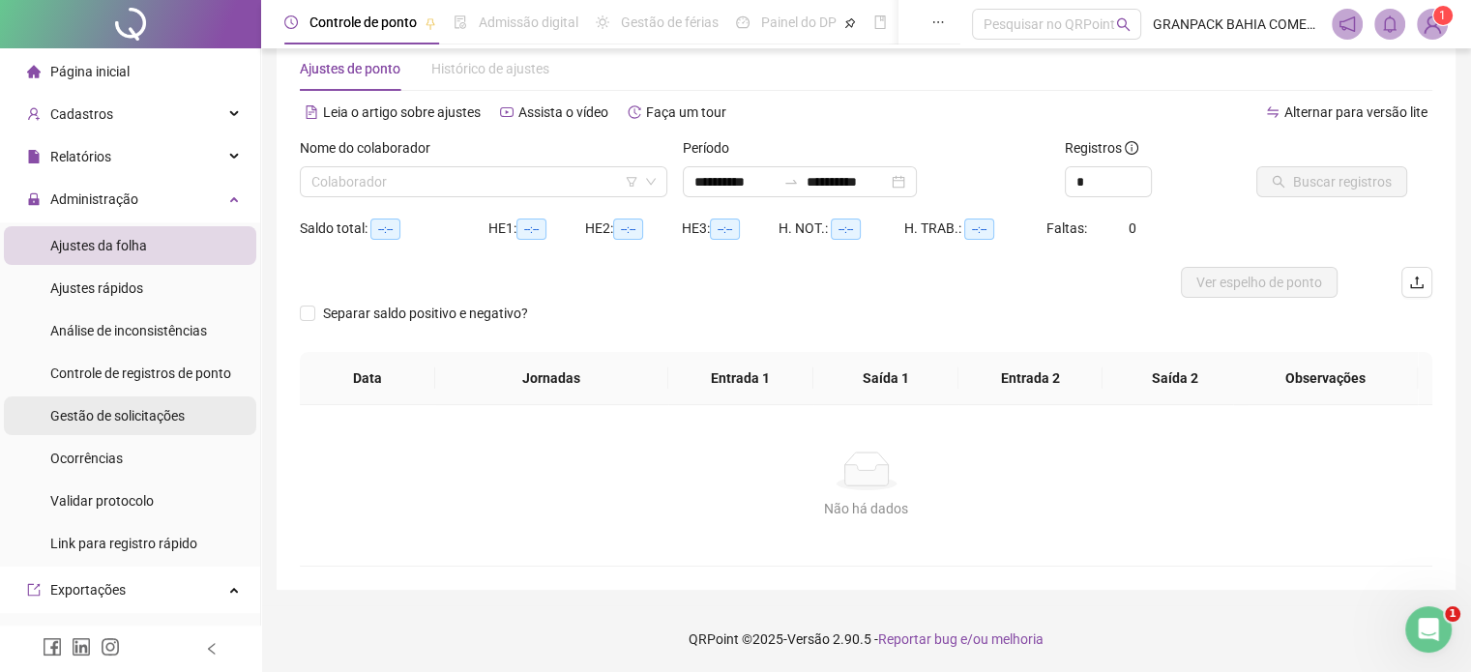
scroll to position [0, 0]
click at [136, 417] on span "Gestão de solicitações" at bounding box center [117, 415] width 134 height 15
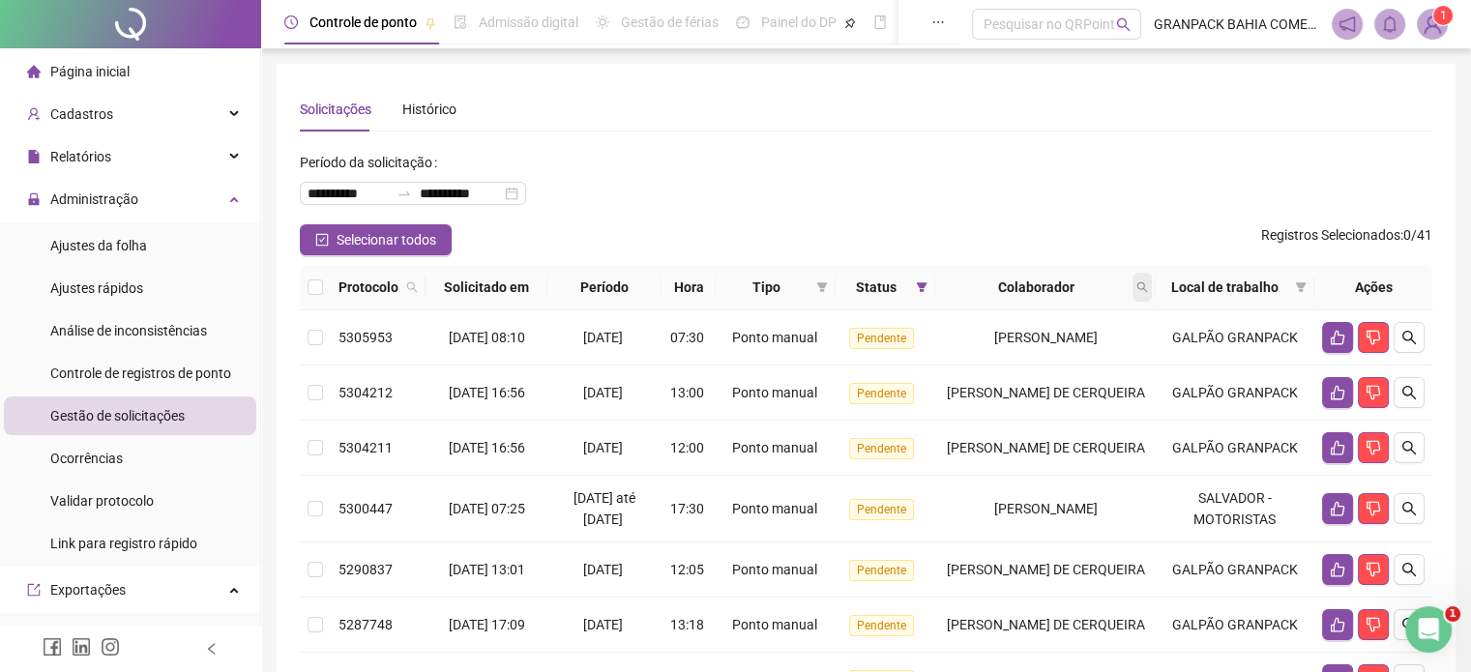
click at [1147, 282] on icon "search" at bounding box center [1141, 287] width 11 height 11
click at [994, 334] on input "text" at bounding box center [1059, 328] width 182 height 31
type input "*****"
click at [1010, 366] on span "Buscar" at bounding box center [1022, 363] width 43 height 21
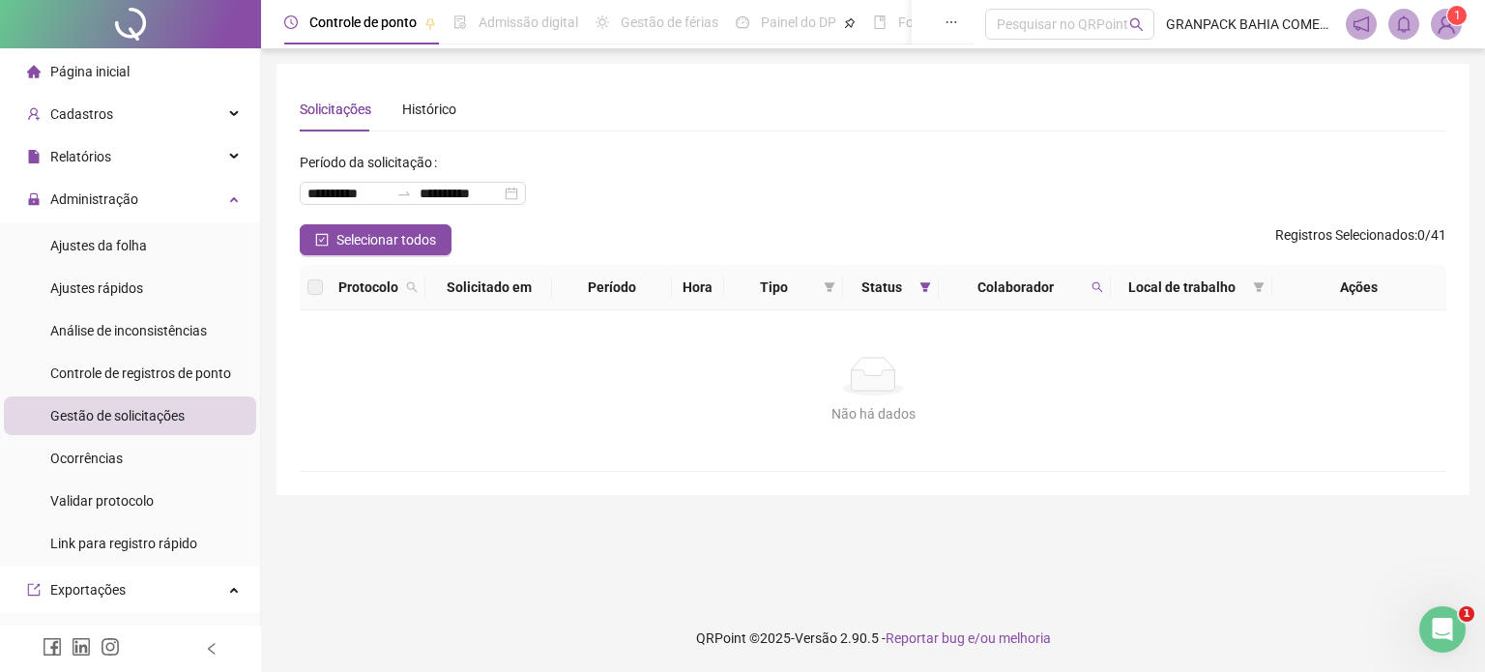
click at [1037, 292] on span "Colaborador" at bounding box center [1015, 287] width 137 height 21
click at [1093, 289] on icon "search" at bounding box center [1098, 287] width 12 height 12
type input "*****"
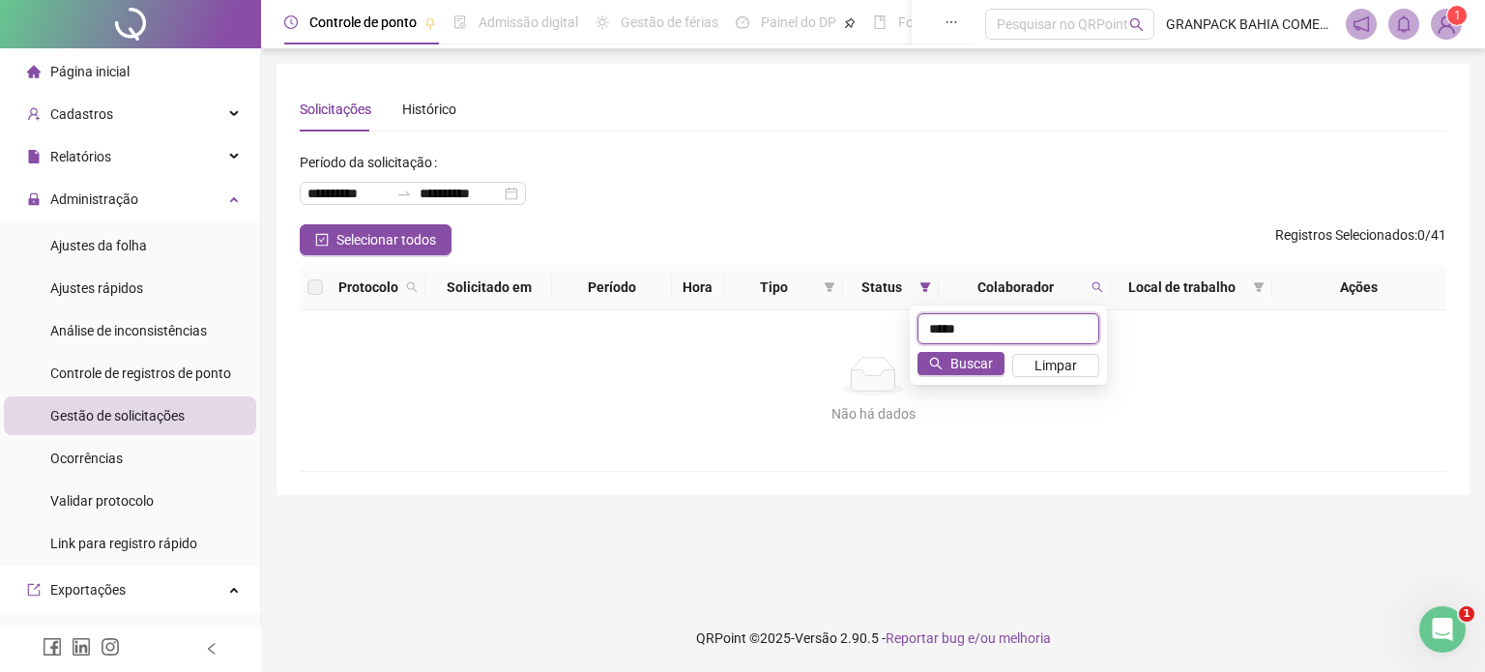
drag, startPoint x: 952, startPoint y: 334, endPoint x: 914, endPoint y: 343, distance: 38.9
click at [911, 334] on div "***** Buscar Limpar" at bounding box center [1008, 345] width 197 height 79
click at [1093, 285] on icon "search" at bounding box center [1098, 287] width 12 height 12
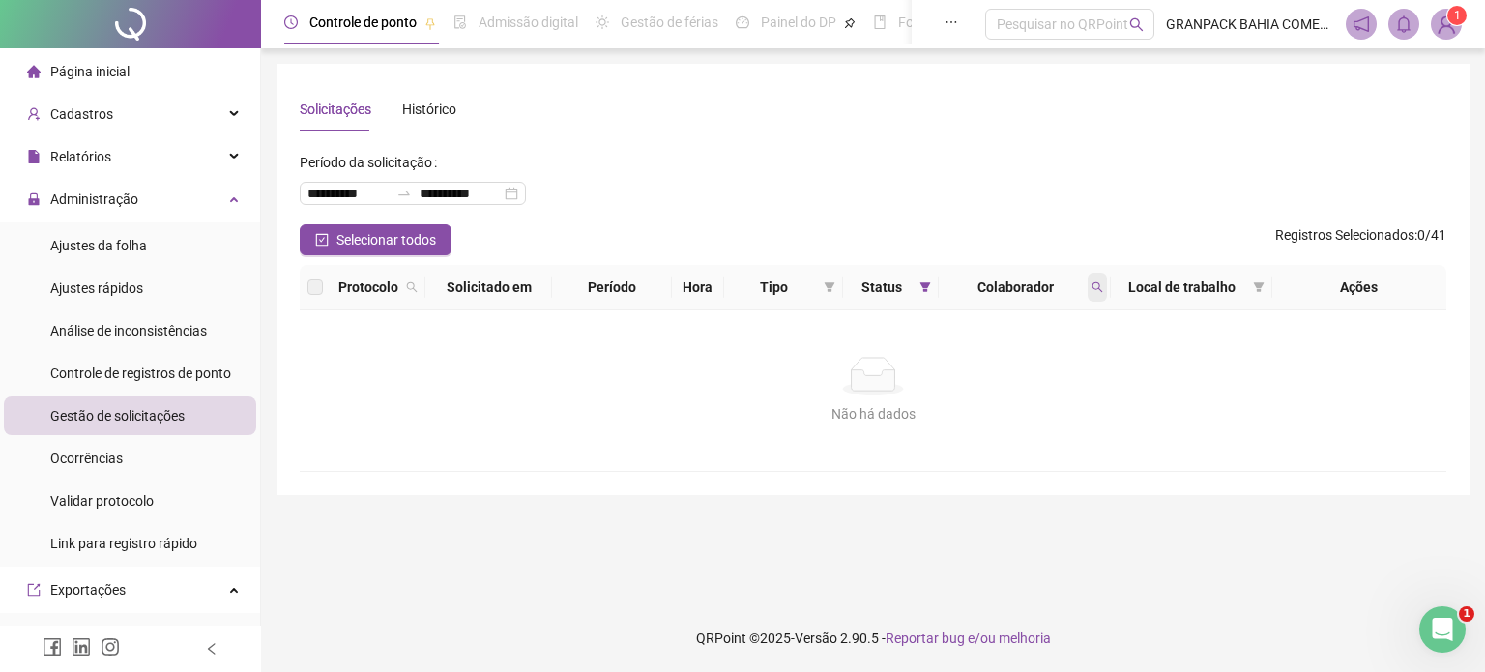
click at [1105, 279] on span at bounding box center [1097, 287] width 19 height 29
click at [1067, 365] on span "Limpar" at bounding box center [1056, 365] width 43 height 21
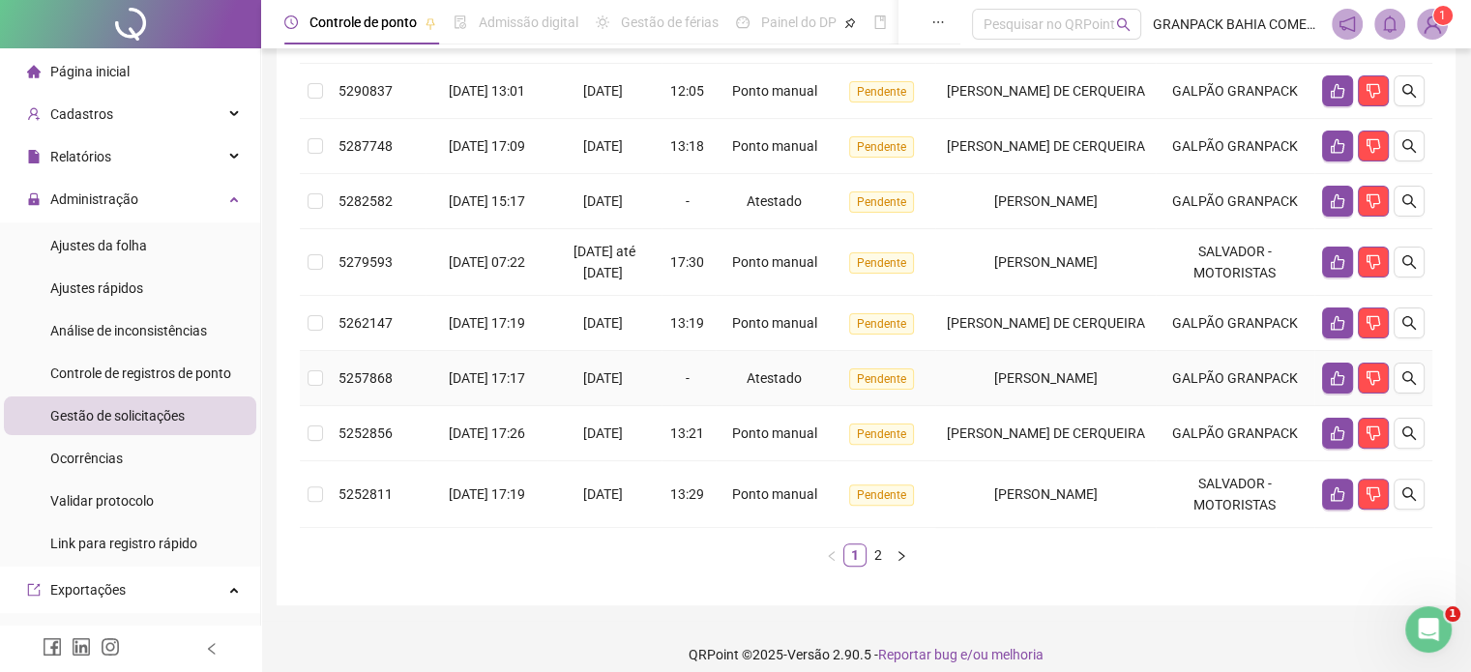
scroll to position [484, 0]
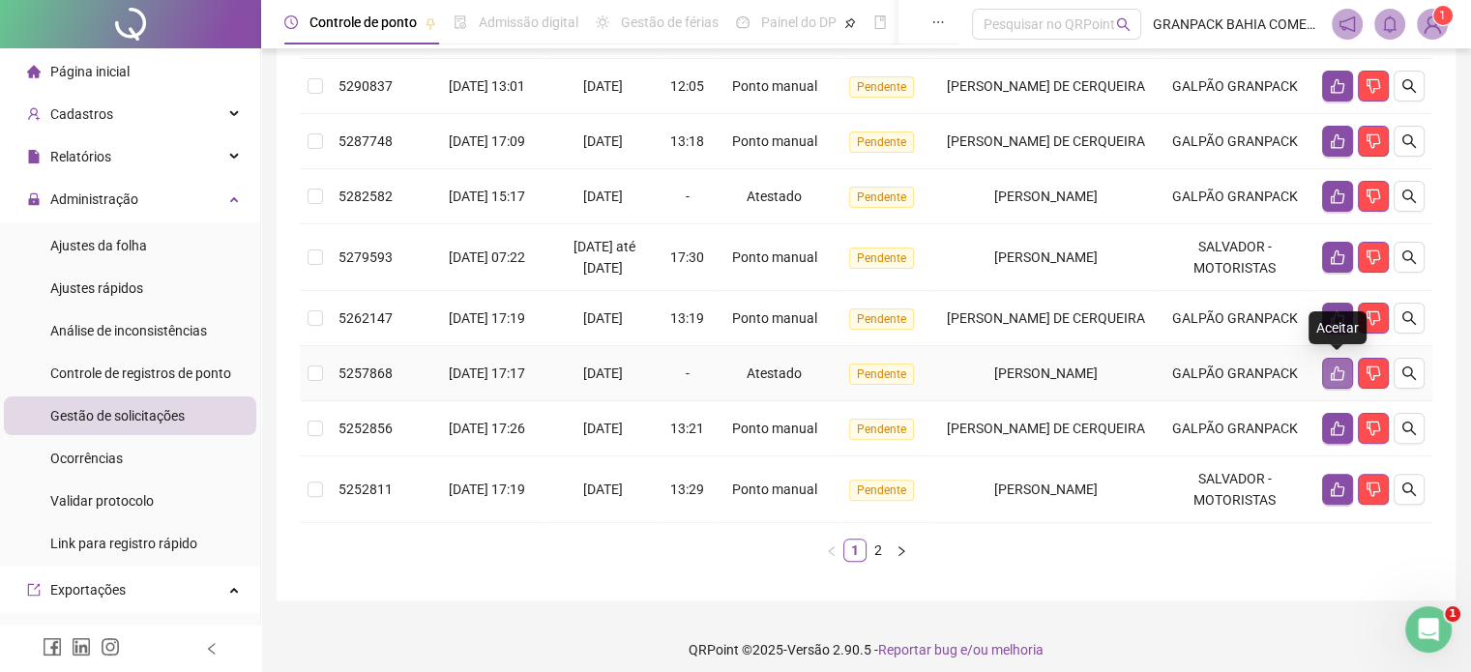
click at [1340, 370] on icon "like" at bounding box center [1337, 373] width 15 height 15
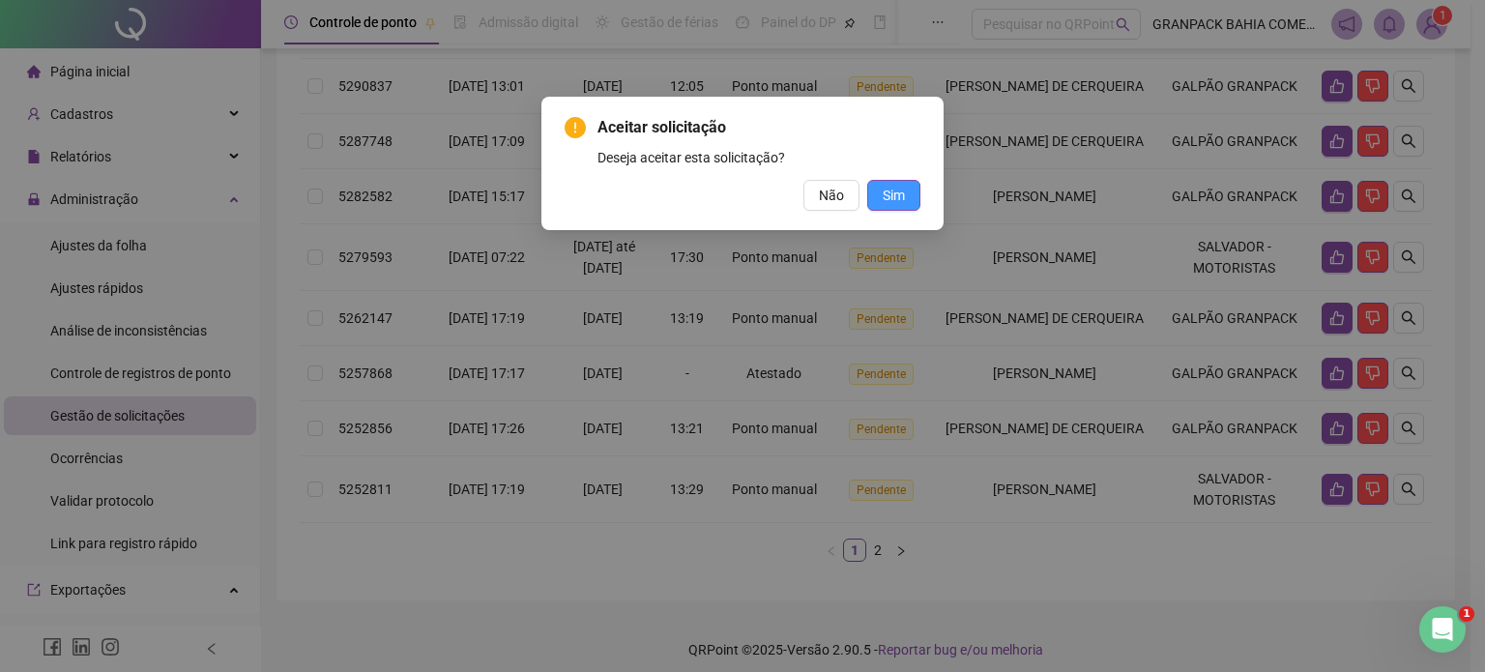
click at [891, 191] on span "Sim" at bounding box center [894, 195] width 22 height 21
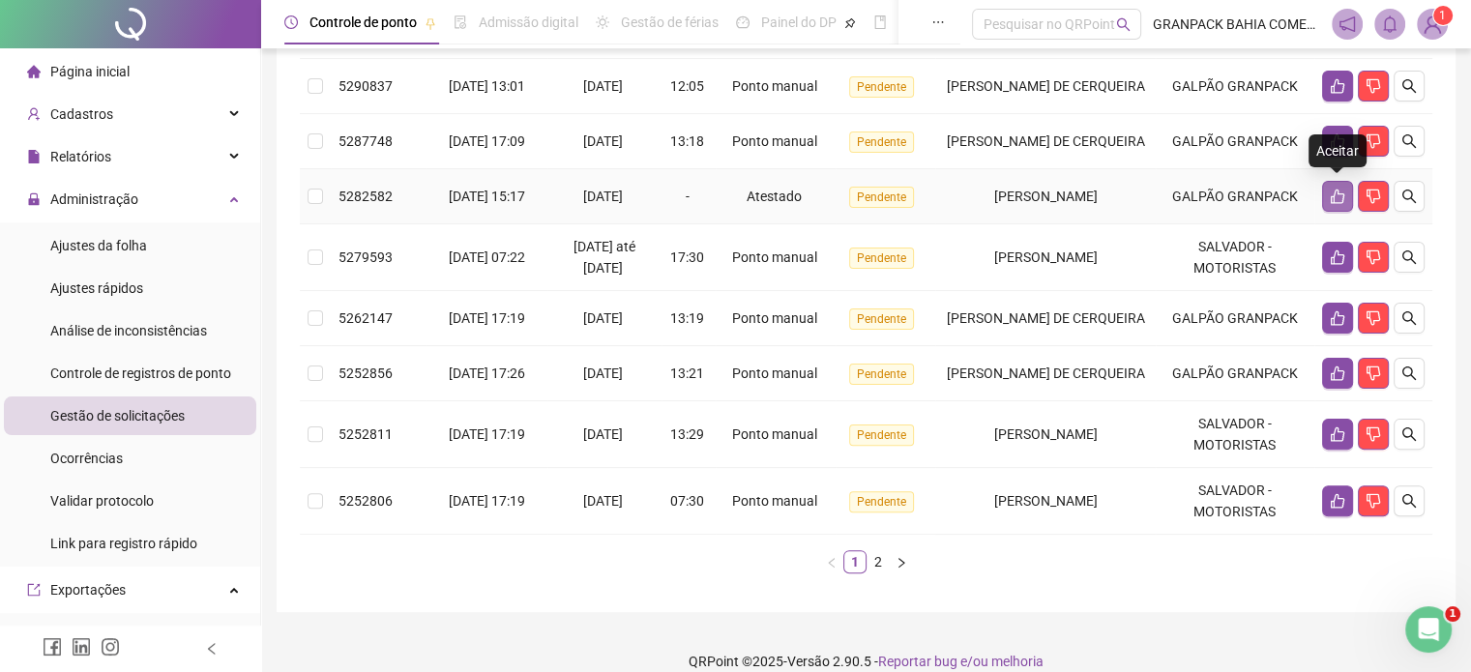
click at [1337, 196] on icon "like" at bounding box center [1337, 196] width 15 height 15
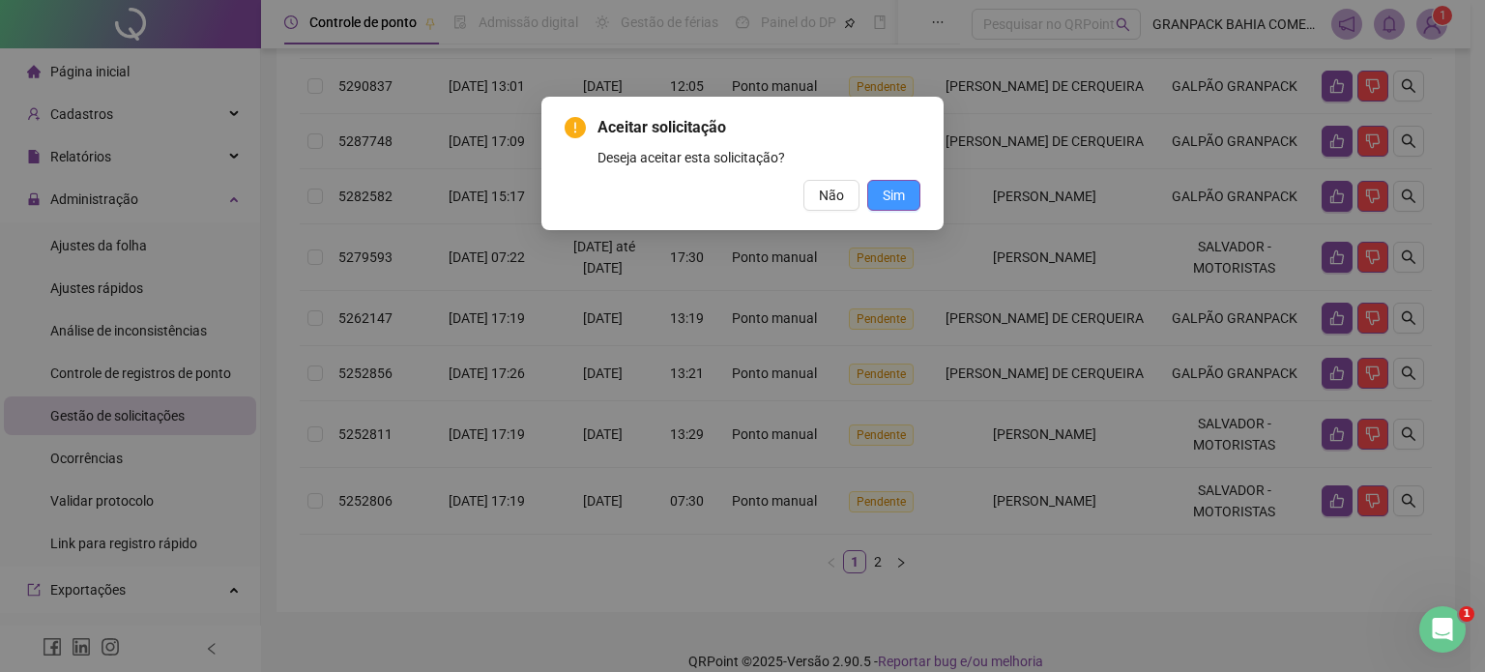
click at [891, 202] on span "Sim" at bounding box center [894, 195] width 22 height 21
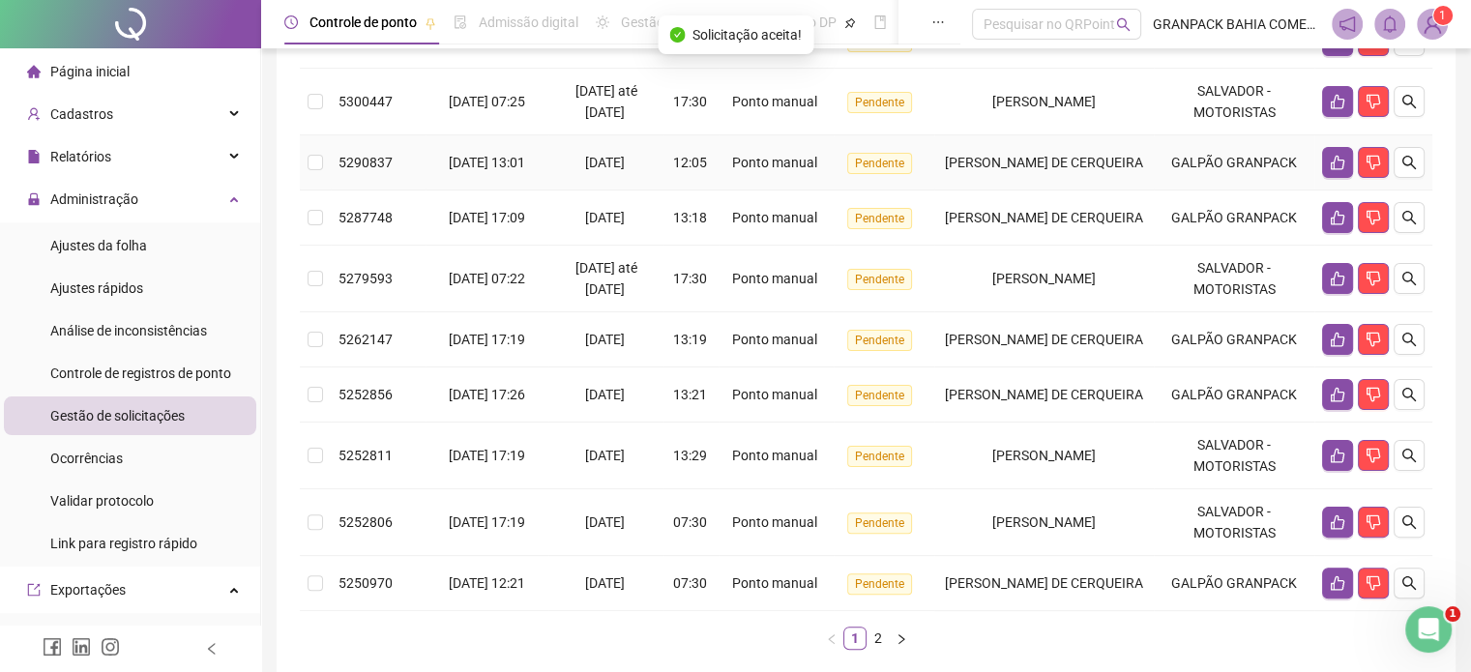
scroll to position [504, 0]
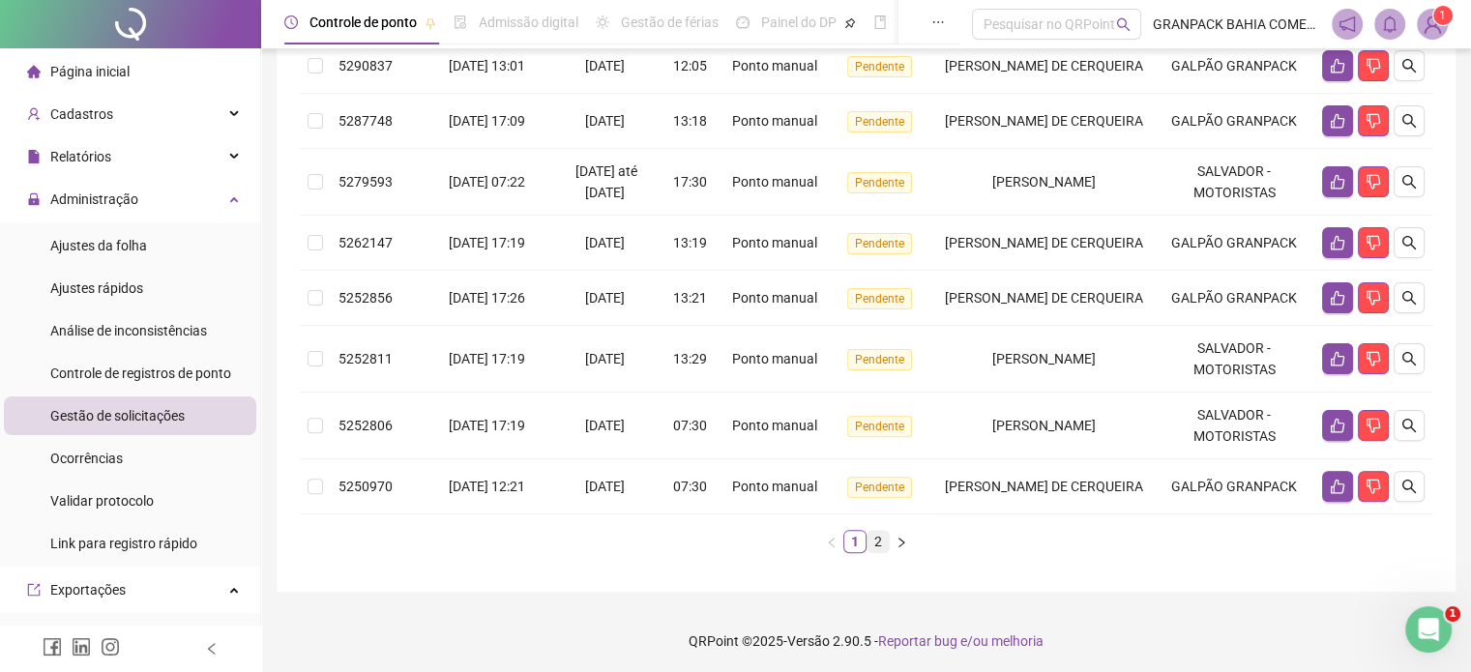
click at [874, 538] on link "2" at bounding box center [877, 541] width 21 height 21
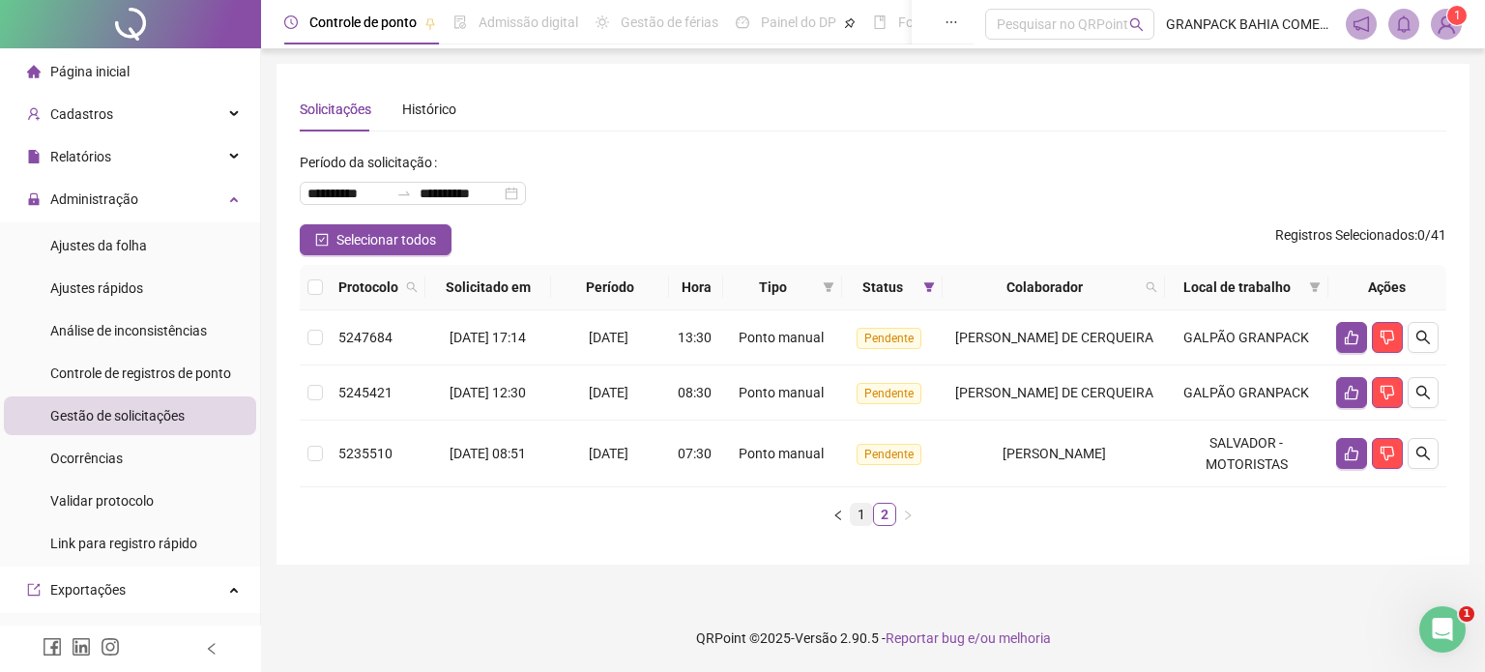
click at [868, 512] on link "1" at bounding box center [861, 514] width 21 height 21
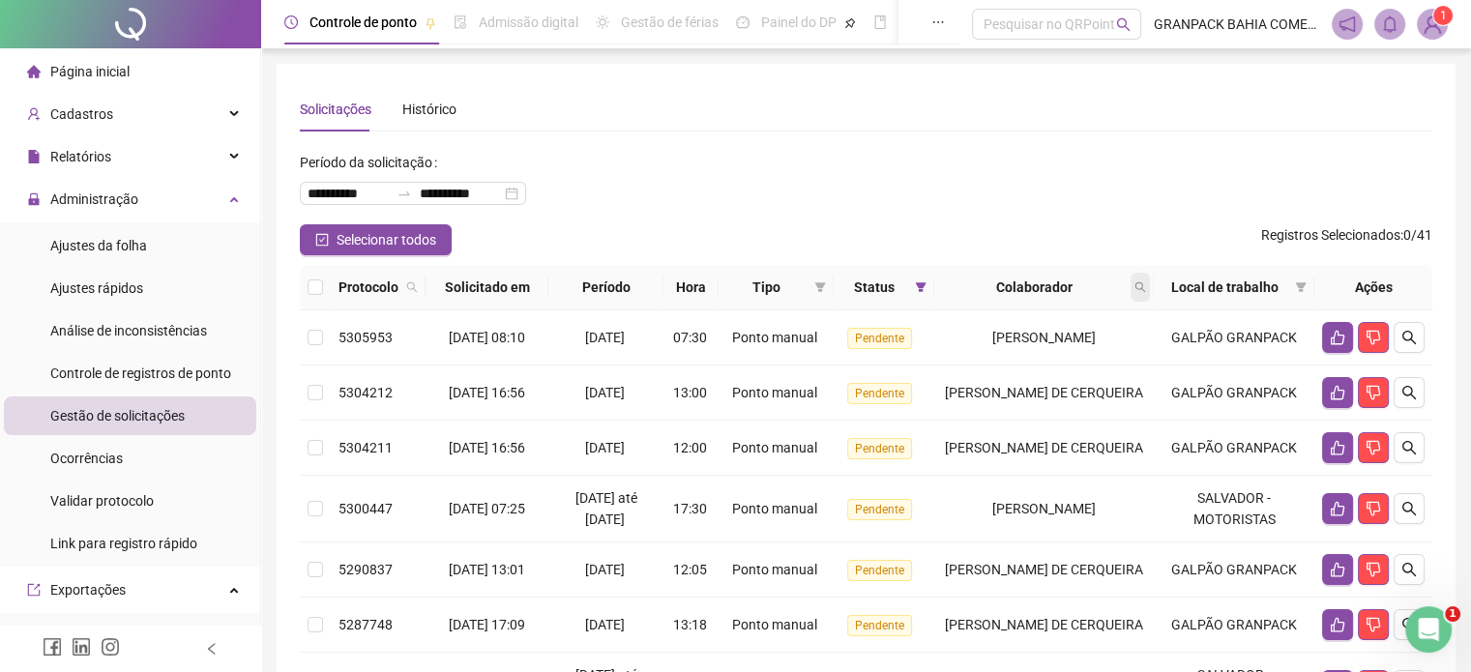
click at [1141, 285] on icon "search" at bounding box center [1140, 287] width 11 height 11
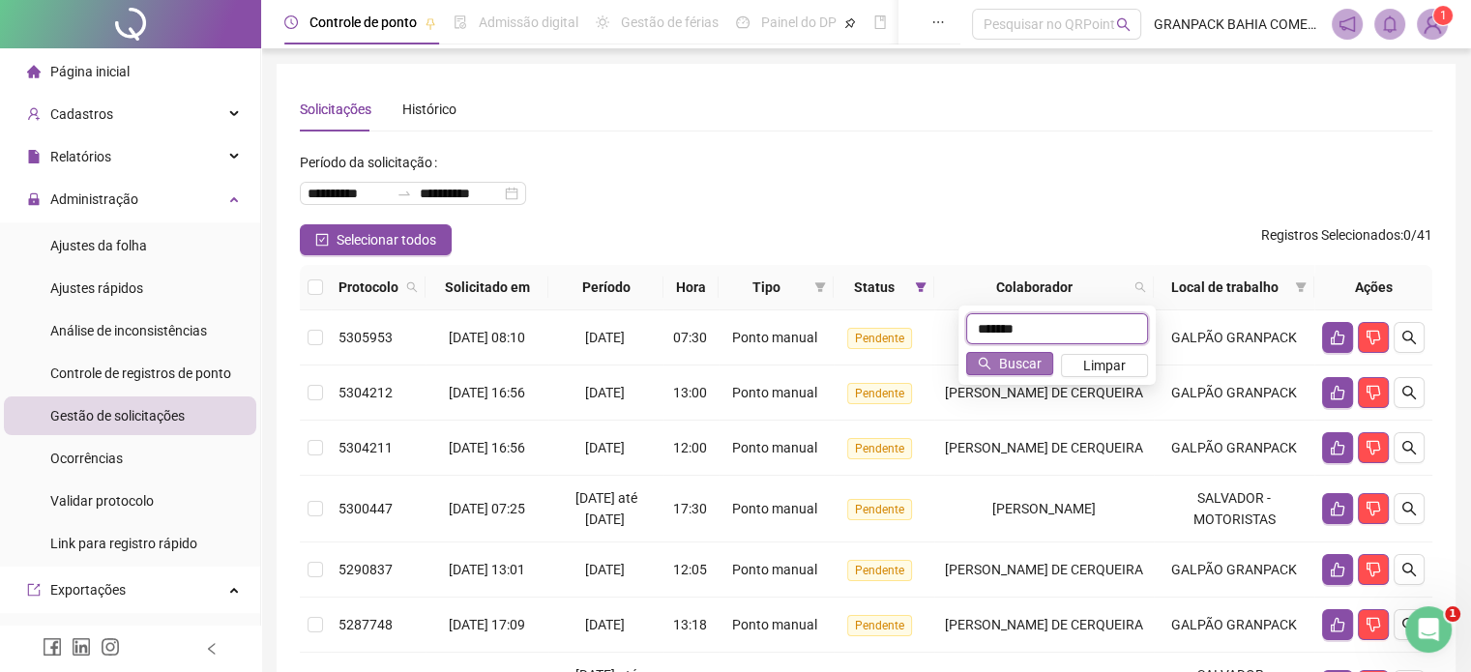
type input "*******"
click at [999, 372] on button "Buscar" at bounding box center [1009, 363] width 87 height 23
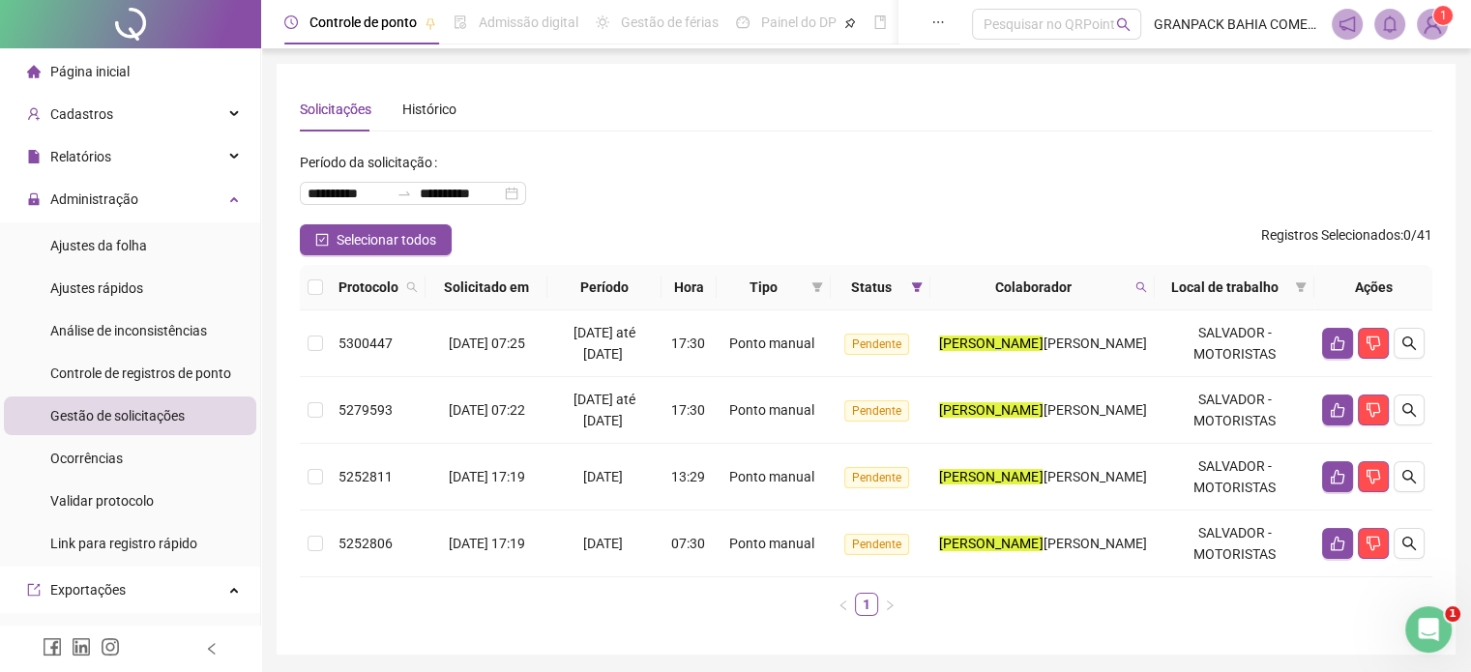
click at [1047, 136] on div "**********" at bounding box center [866, 359] width 1132 height 544
